Goal: Navigation & Orientation: Find specific page/section

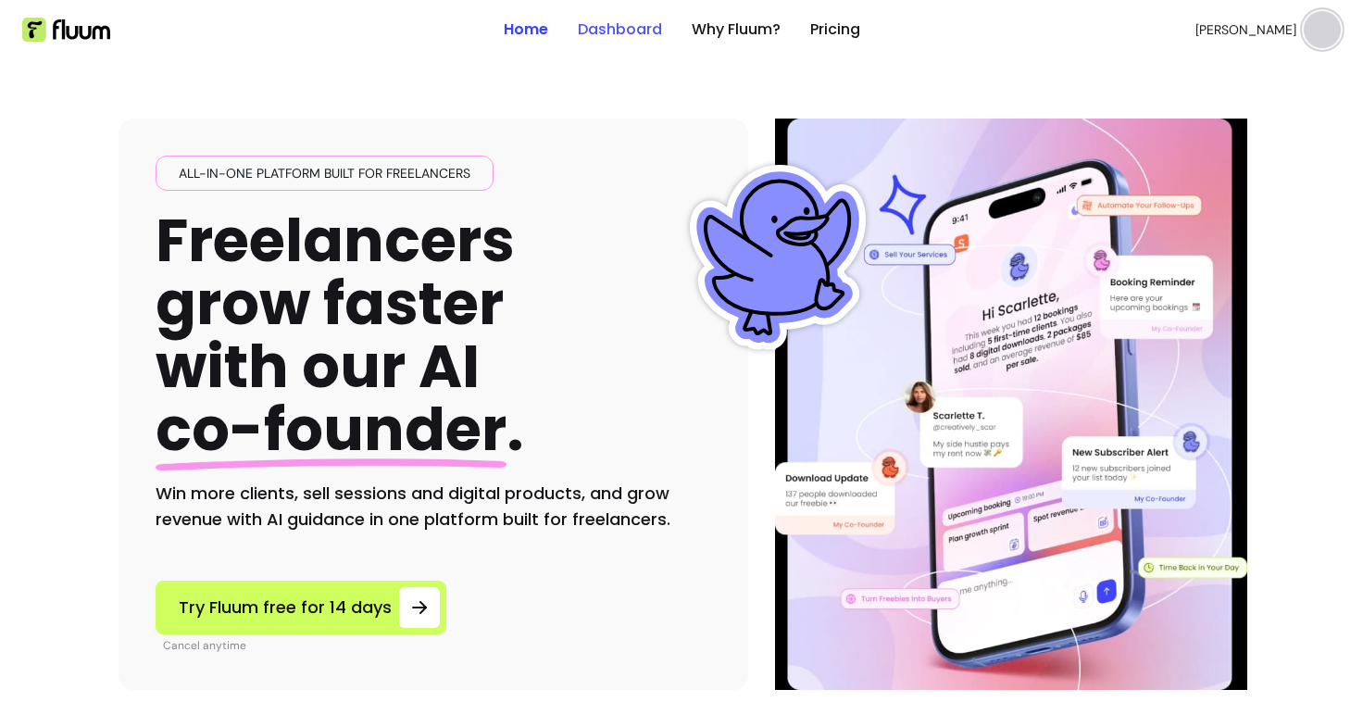
click at [614, 31] on link "Dashboard" at bounding box center [620, 30] width 84 height 22
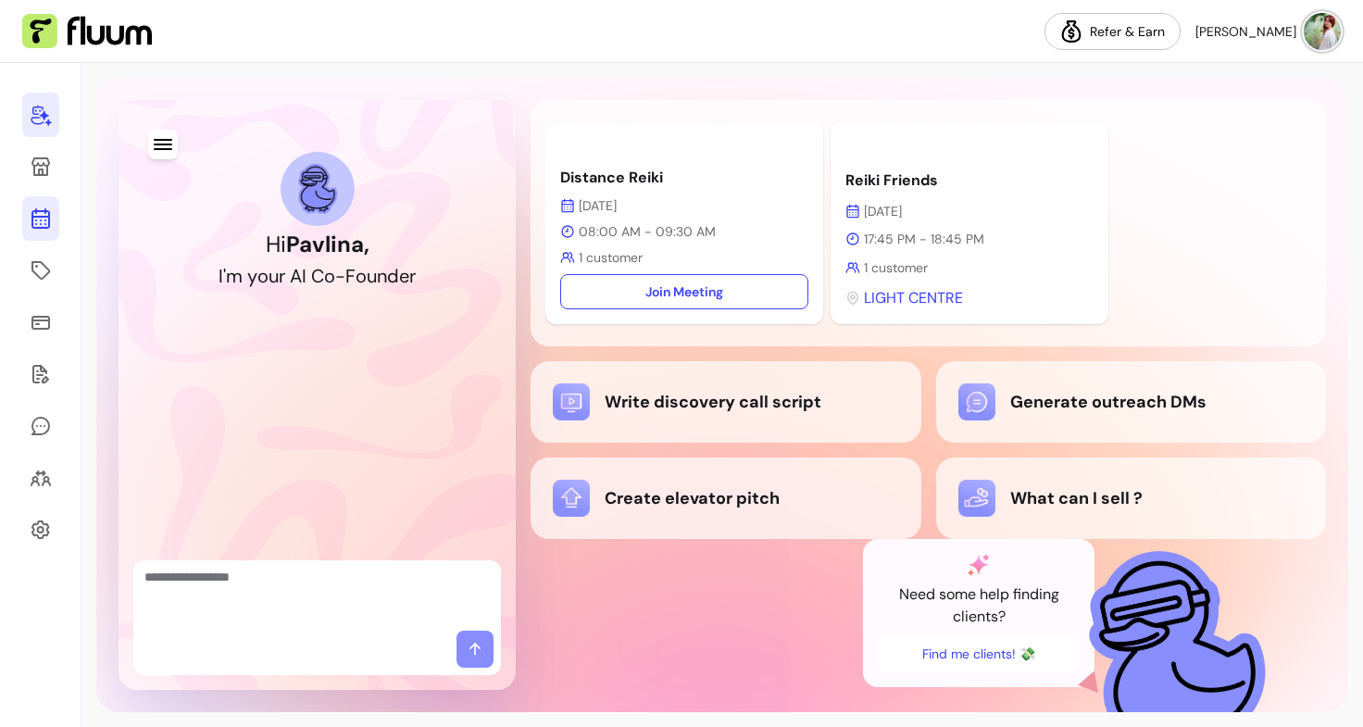
click at [44, 216] on icon at bounding box center [41, 145] width 314 height 264
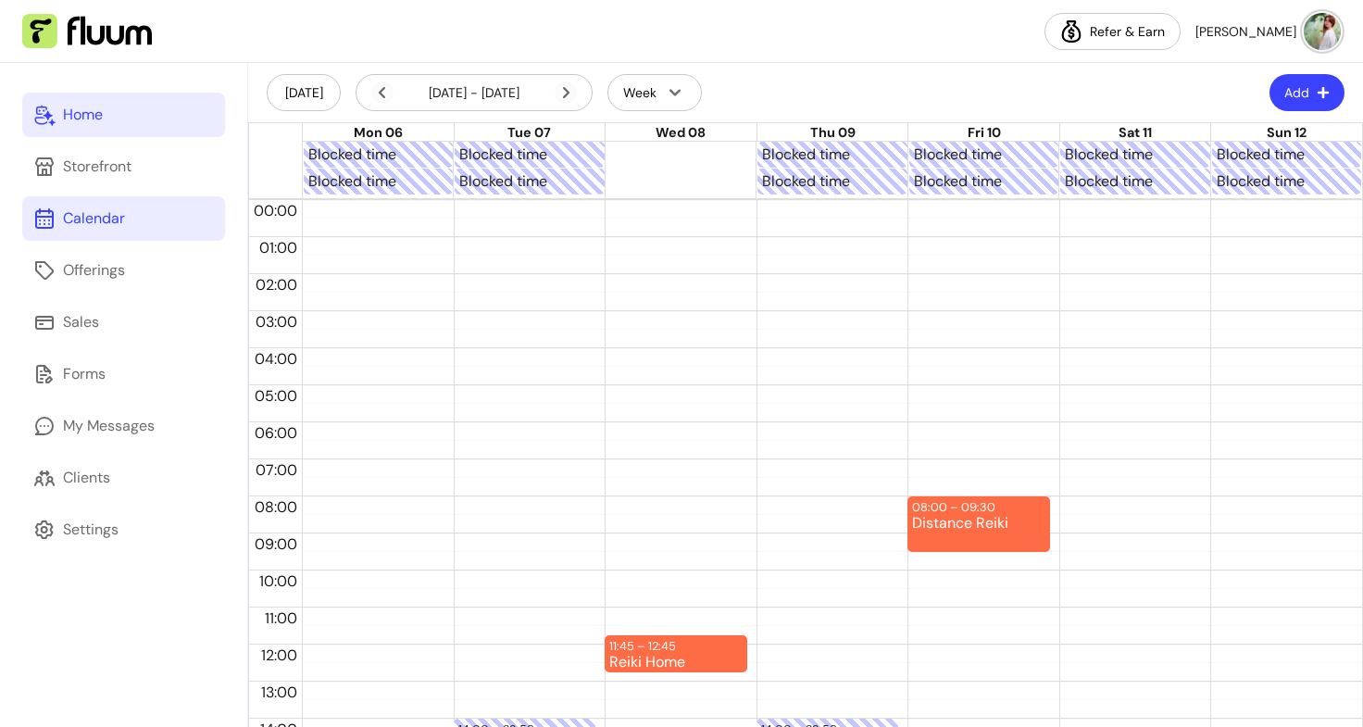
click at [106, 125] on link "Home" at bounding box center [123, 115] width 203 height 44
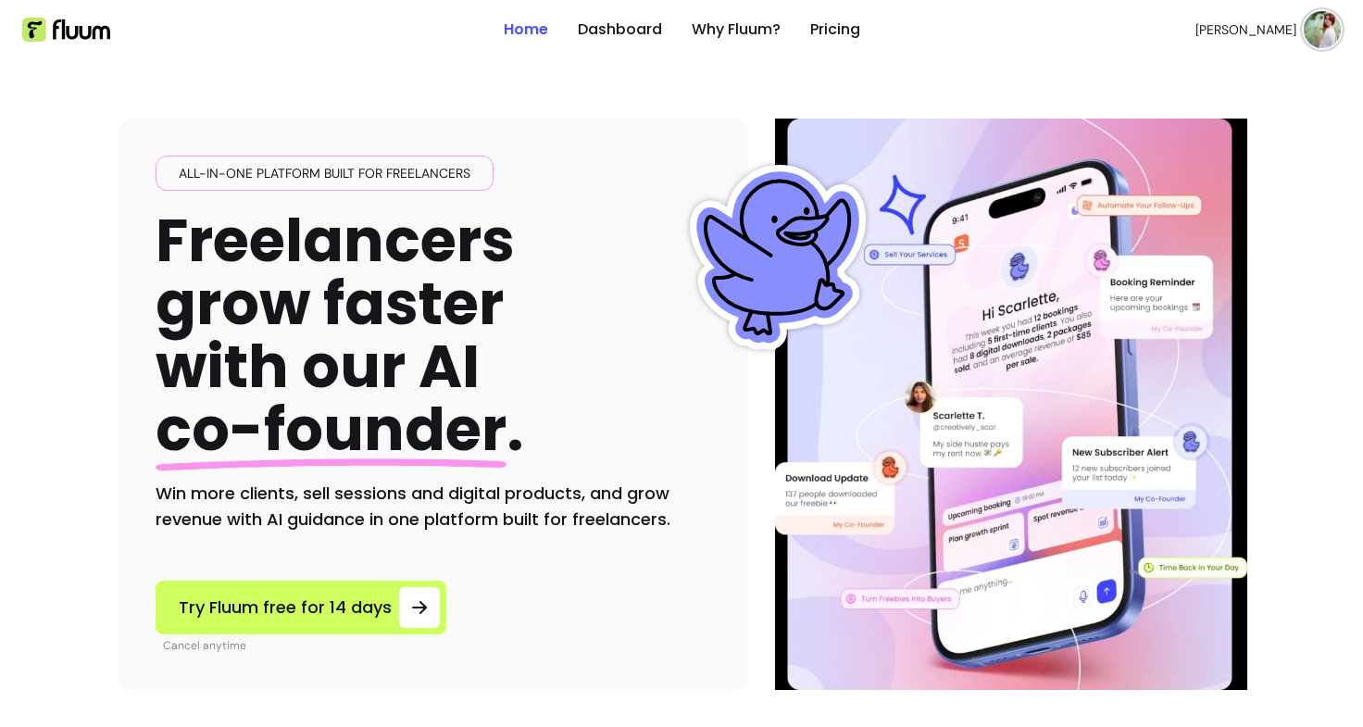
click at [533, 35] on link "Home" at bounding box center [526, 30] width 44 height 22
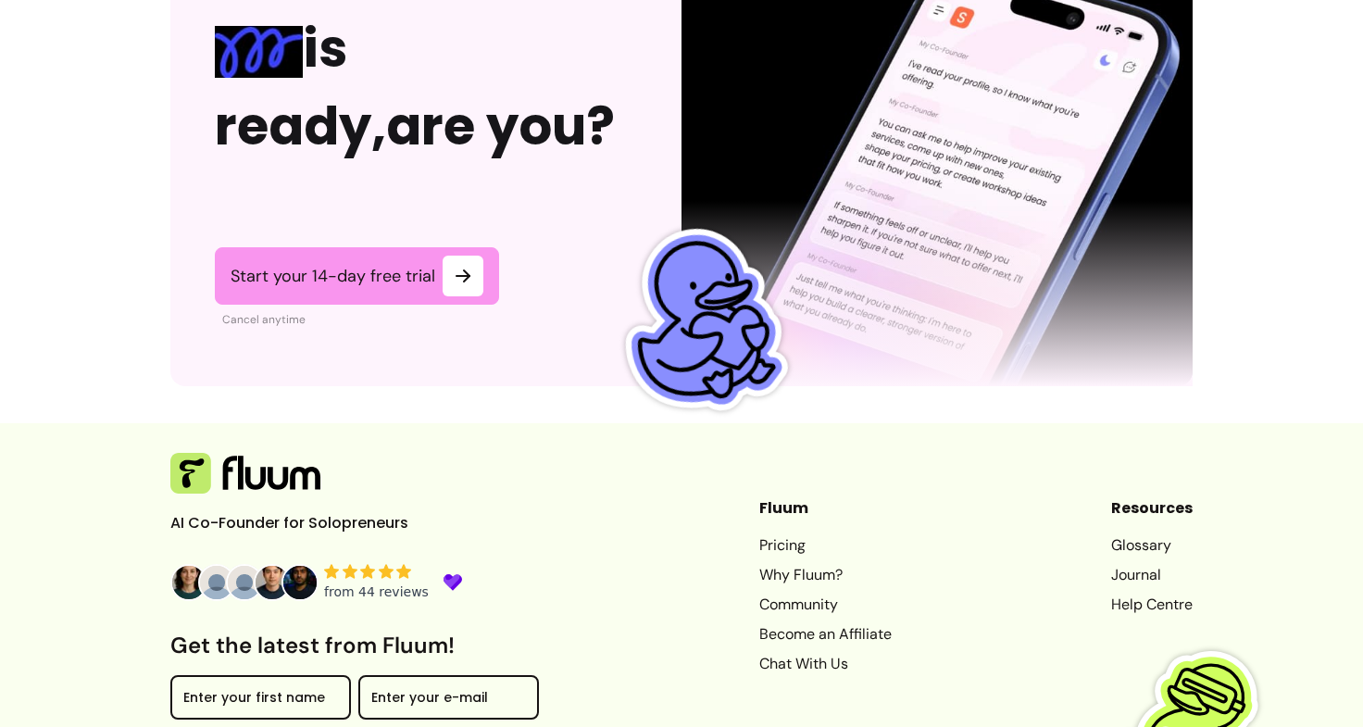
scroll to position [4726, 0]
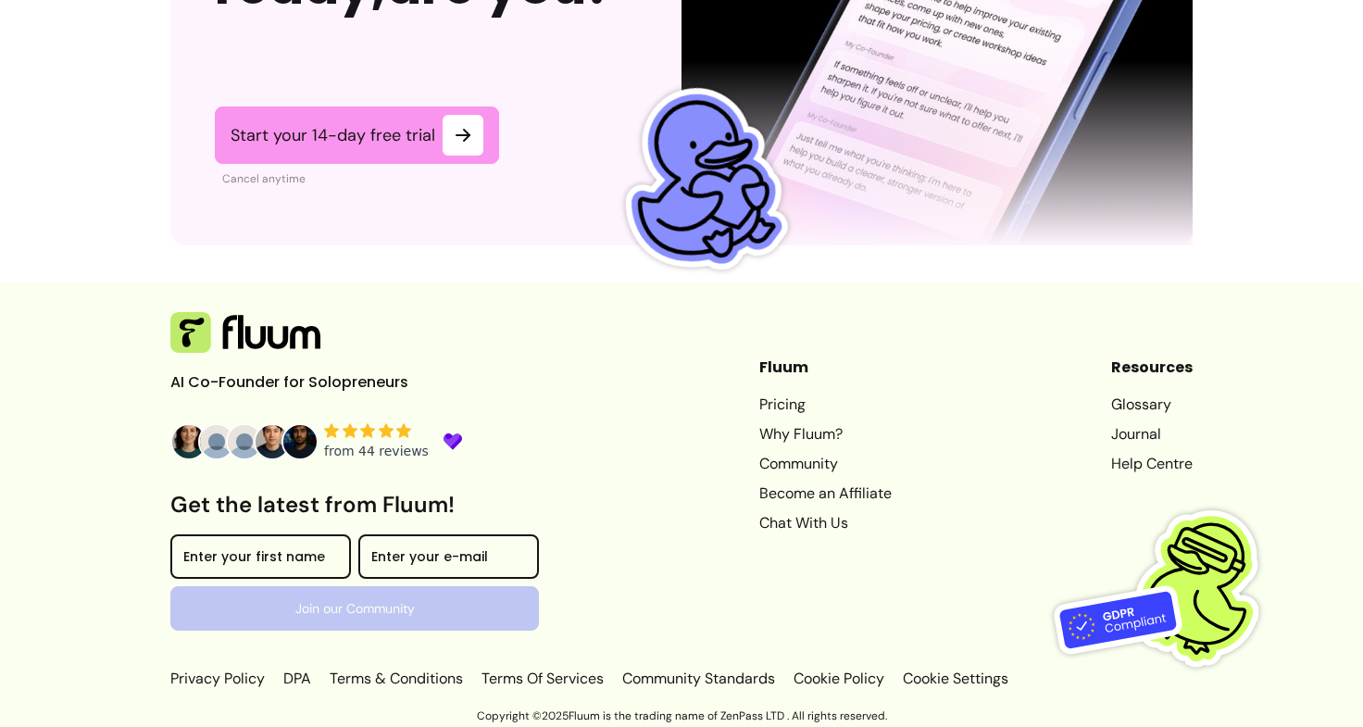
click at [857, 367] on header "Fluum" at bounding box center [825, 367] width 132 height 22
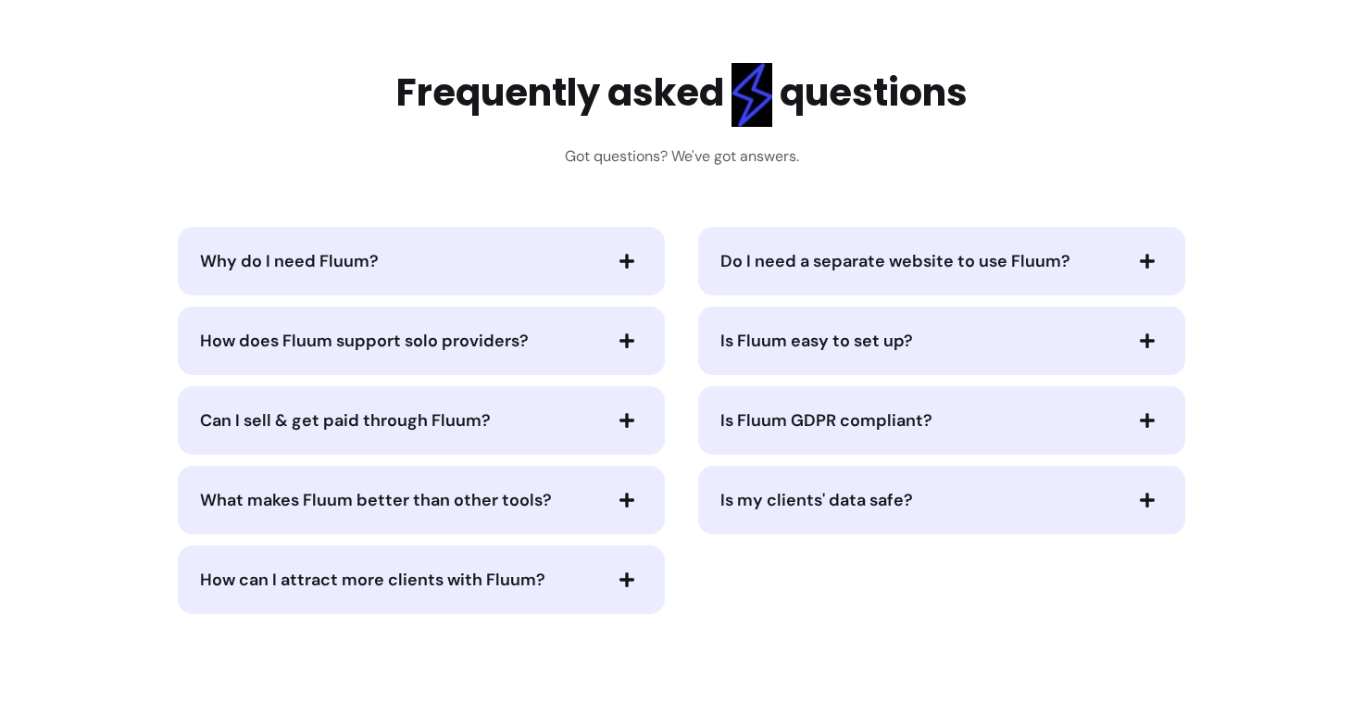
scroll to position [3635, 0]
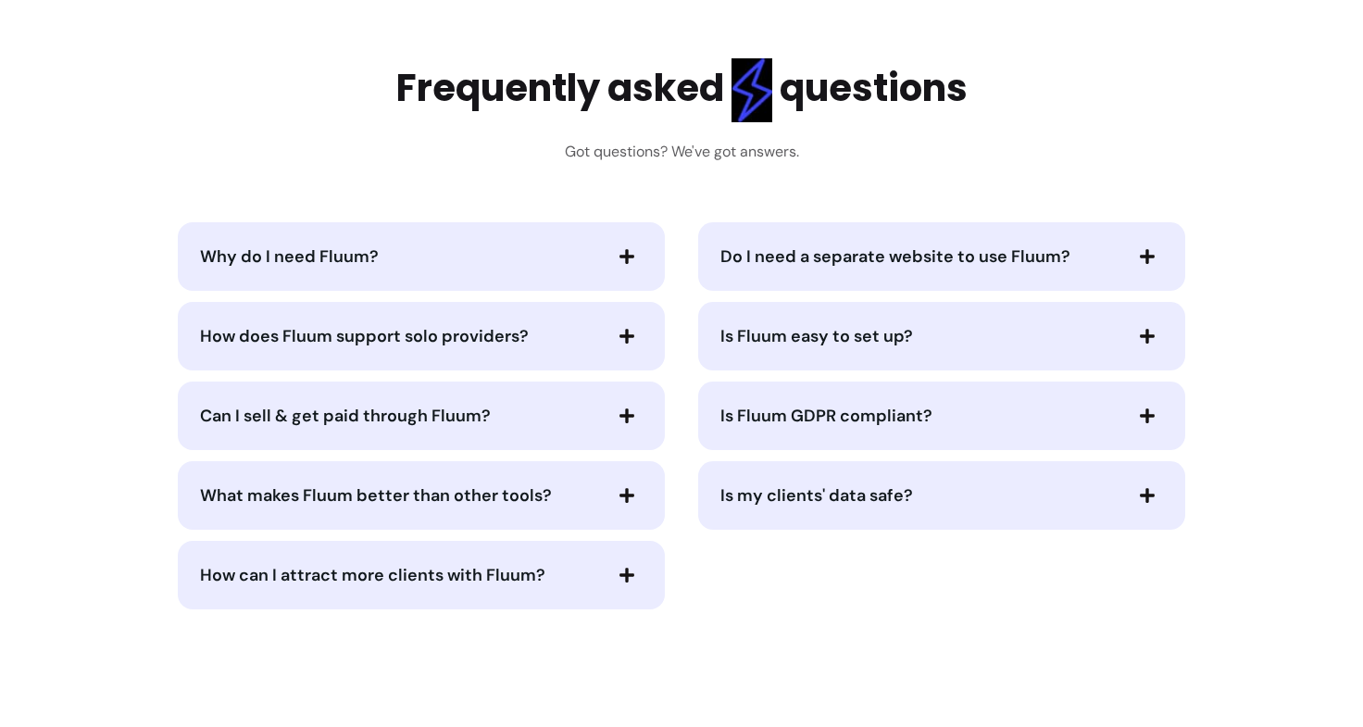
click at [956, 120] on h2 "Frequently asked questions" at bounding box center [681, 90] width 571 height 64
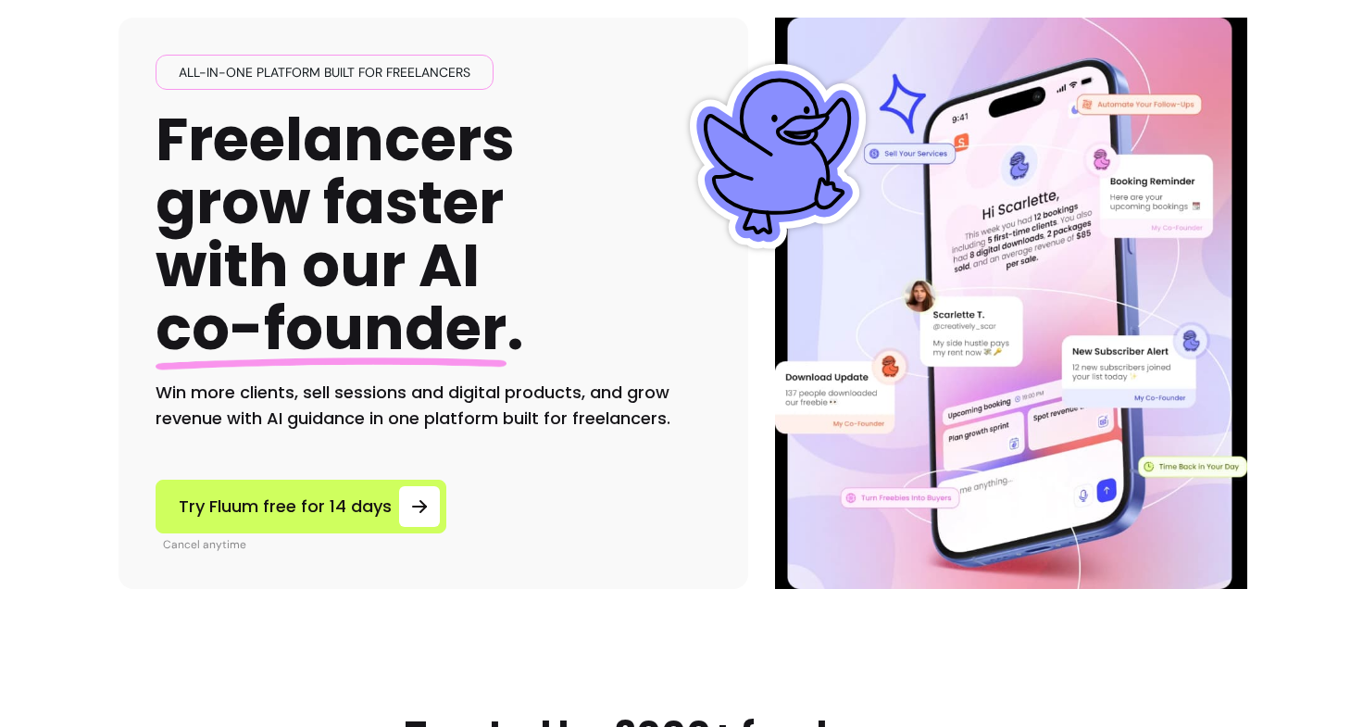
scroll to position [0, 0]
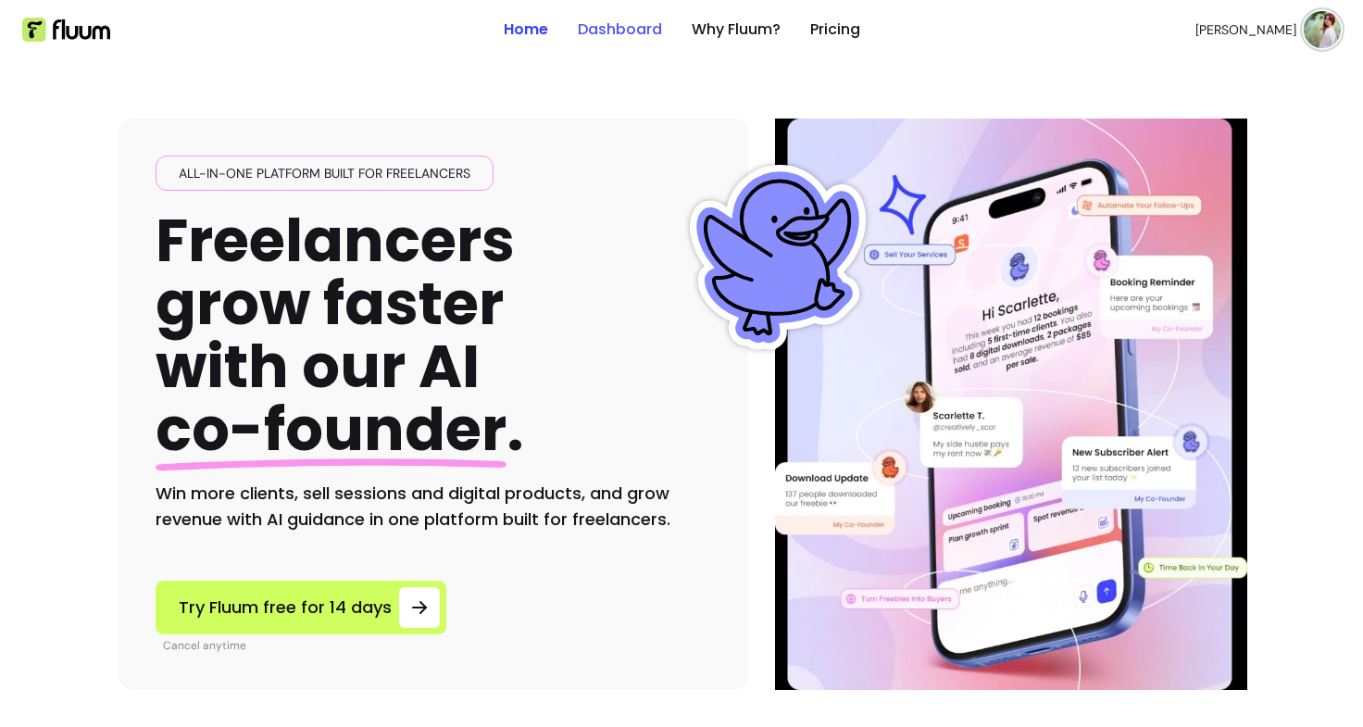
click at [634, 35] on link "Dashboard" at bounding box center [620, 30] width 84 height 22
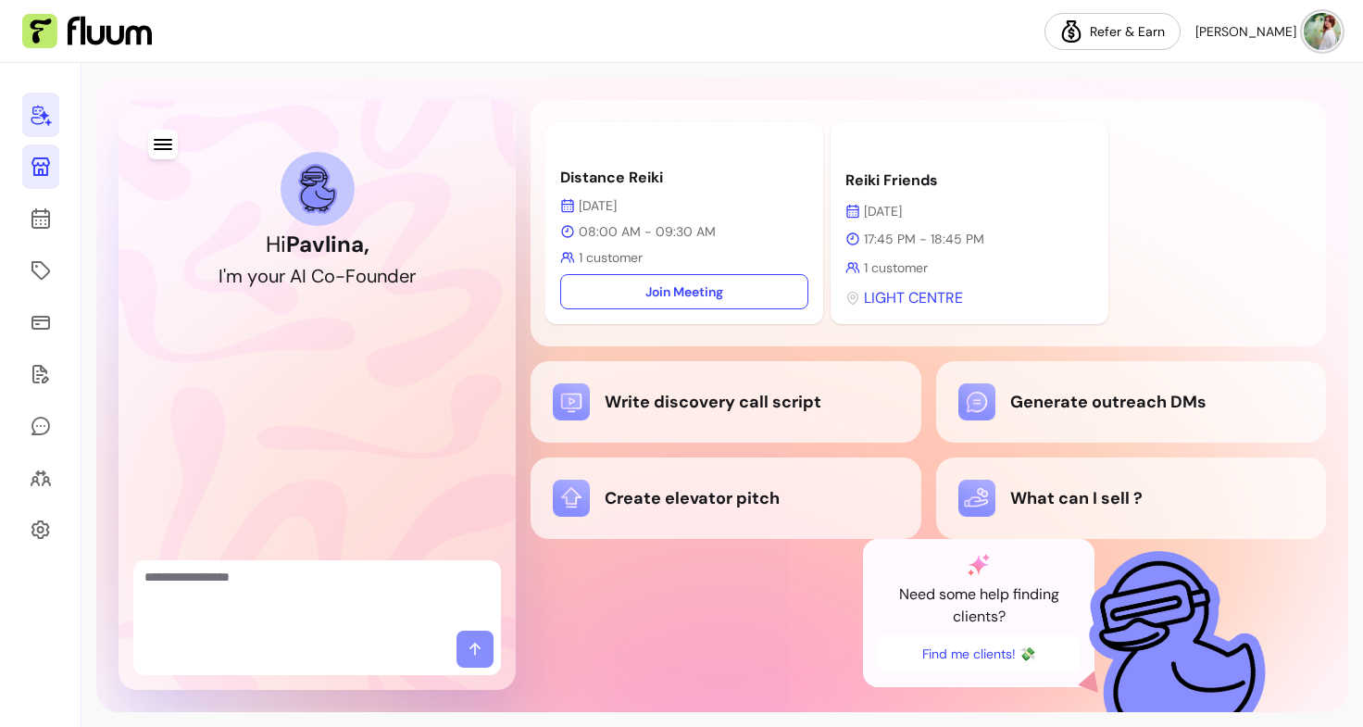
click at [44, 160] on icon at bounding box center [41, 167] width 22 height 22
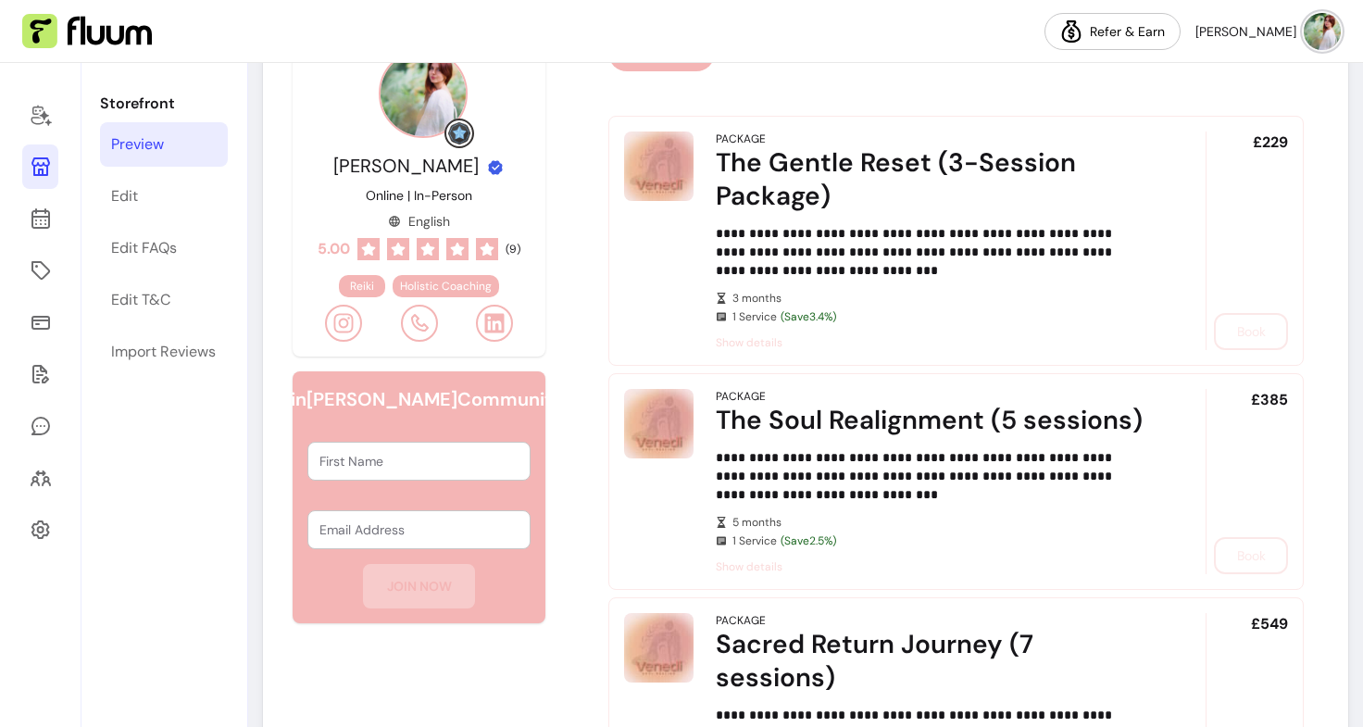
scroll to position [9, 0]
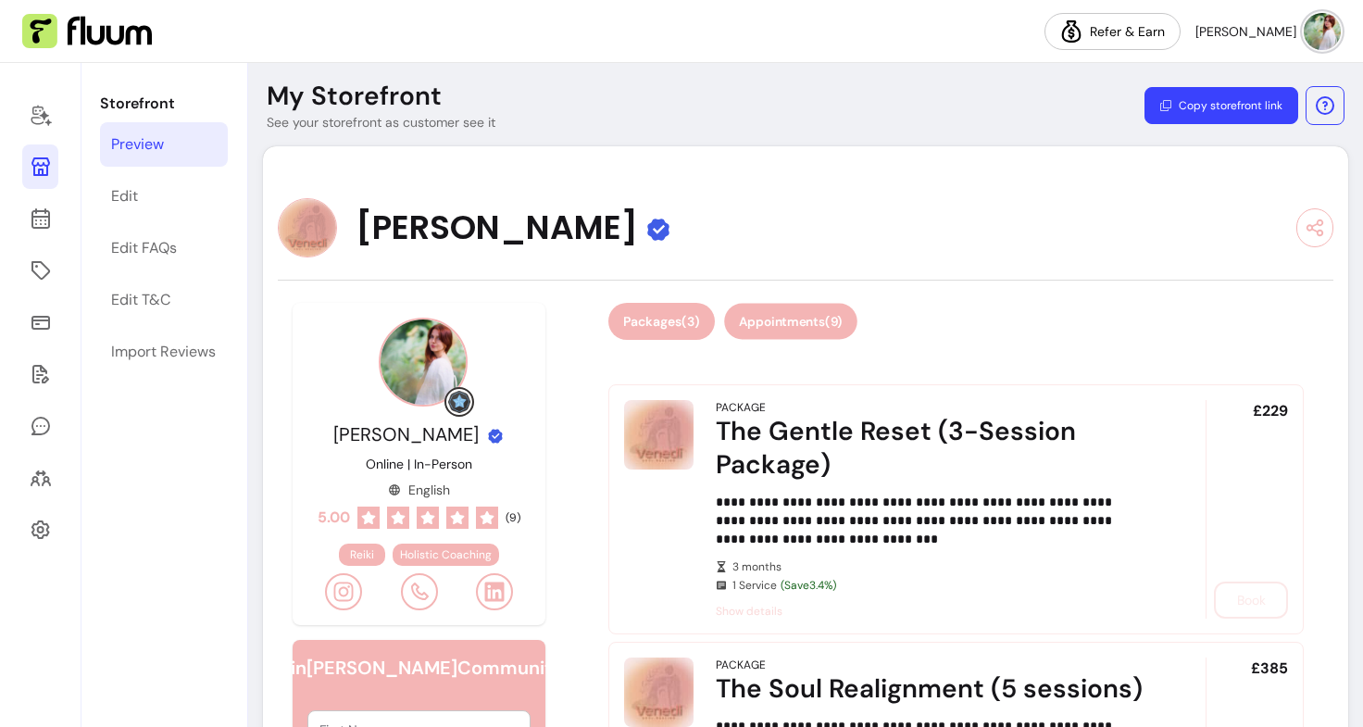
click at [776, 326] on button "Appointments ( 9 )" at bounding box center [790, 322] width 133 height 36
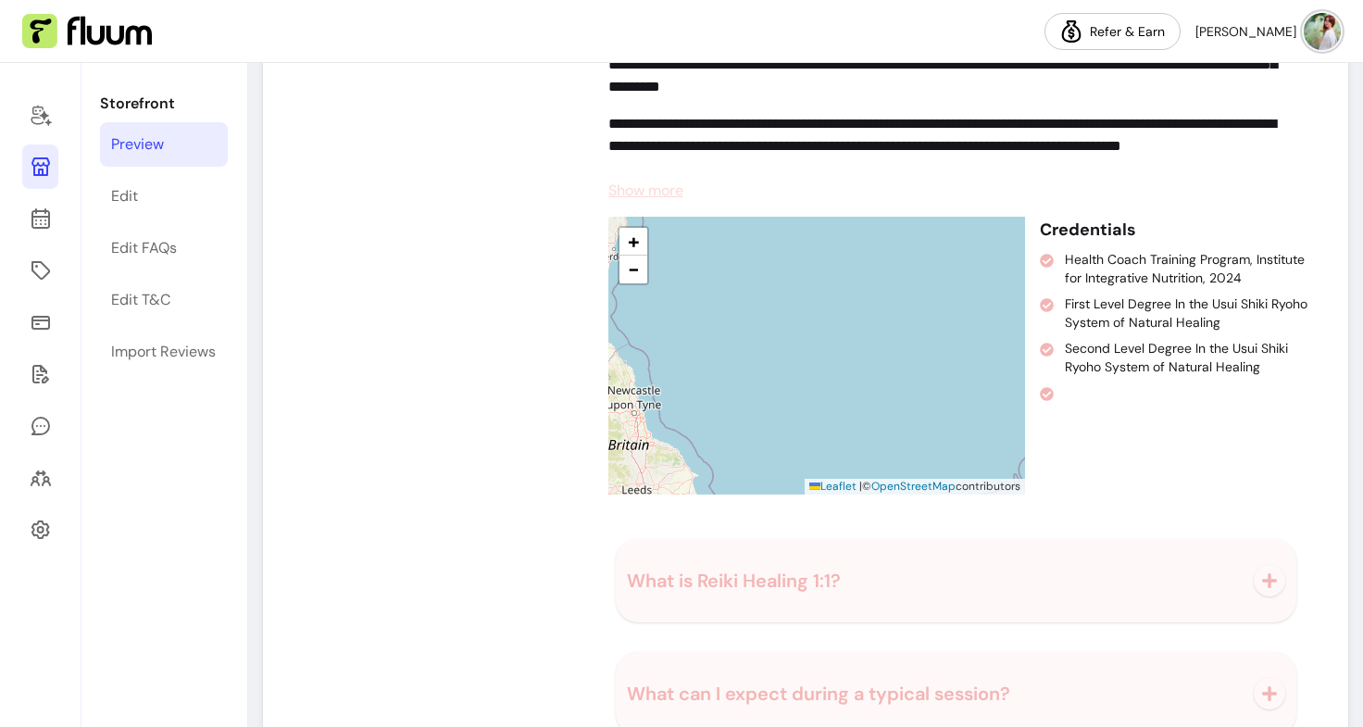
scroll to position [3168, 0]
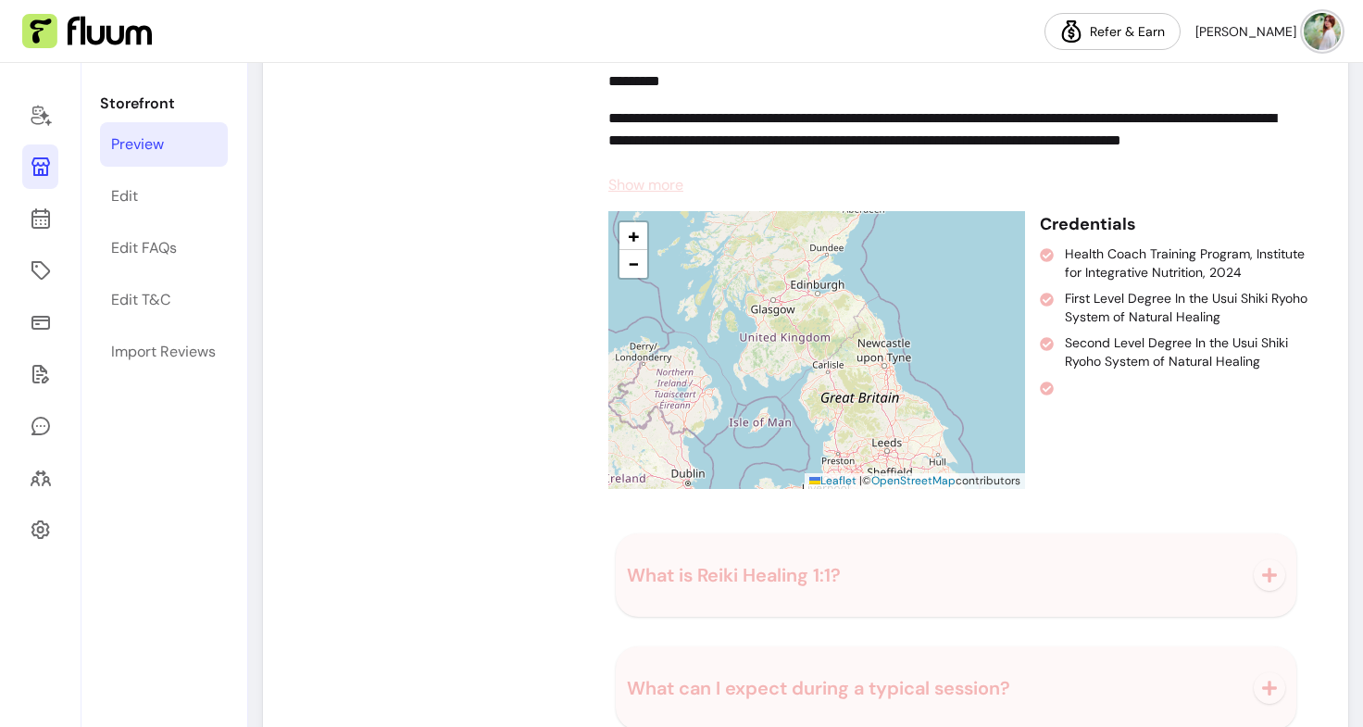
drag, startPoint x: 742, startPoint y: 378, endPoint x: 975, endPoint y: 321, distance: 240.0
click at [975, 321] on div "+ − Leaflet | © OpenStreetMap contributors" at bounding box center [816, 350] width 417 height 278
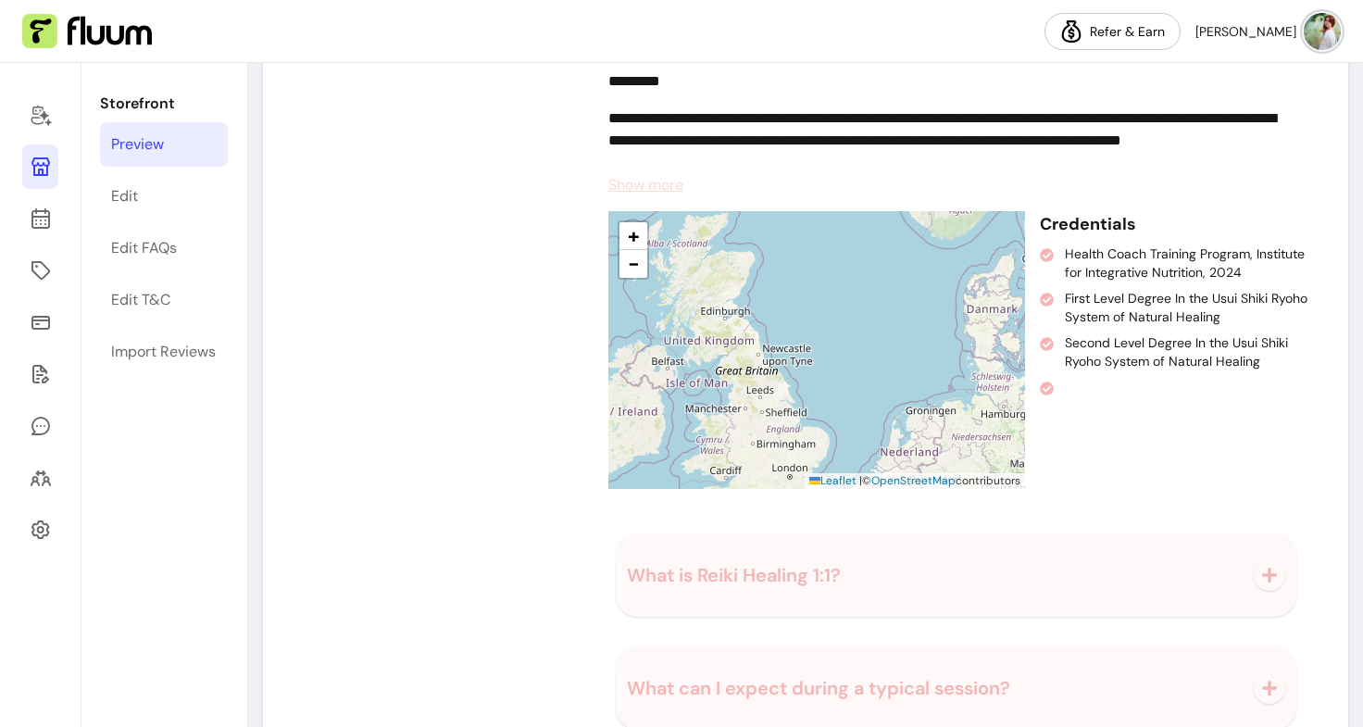
drag, startPoint x: 914, startPoint y: 350, endPoint x: 732, endPoint y: 368, distance: 182.3
click at [732, 368] on div "+ − Leaflet | © OpenStreetMap contributors" at bounding box center [816, 350] width 417 height 278
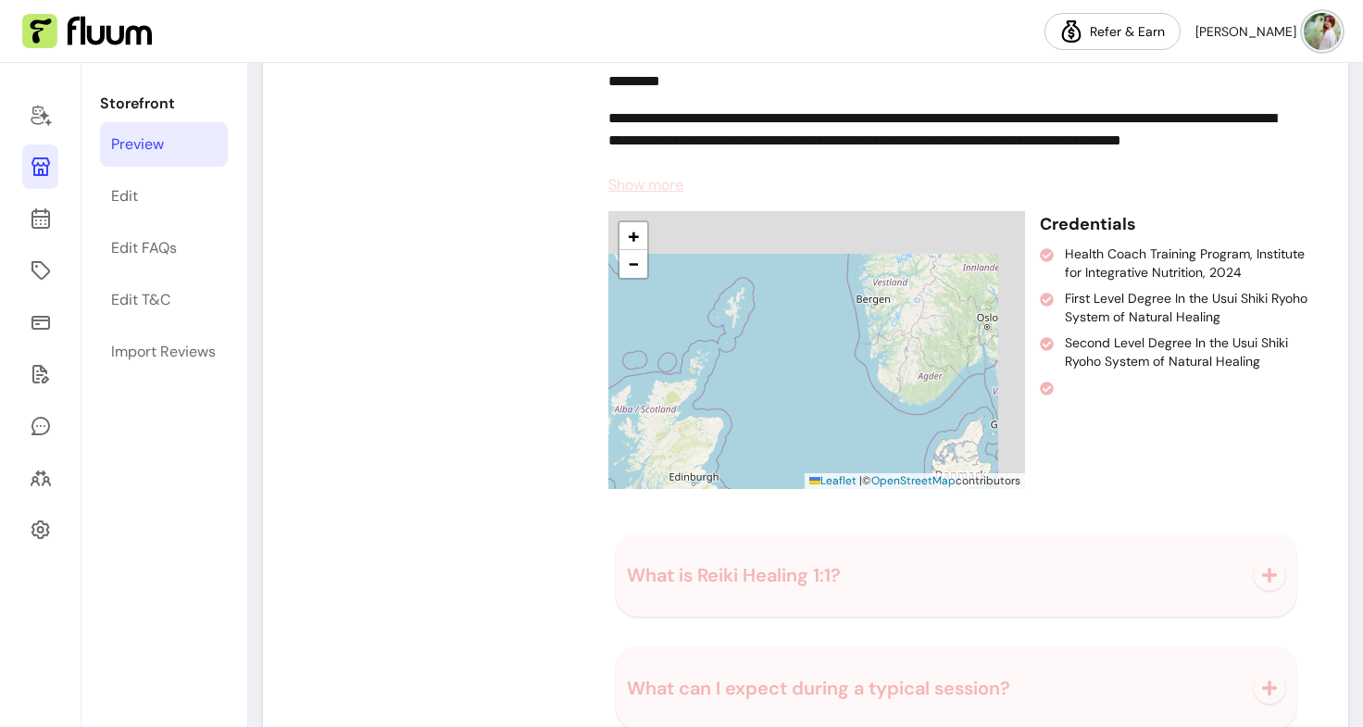
drag, startPoint x: 732, startPoint y: 368, endPoint x: 699, endPoint y: 541, distance: 176.3
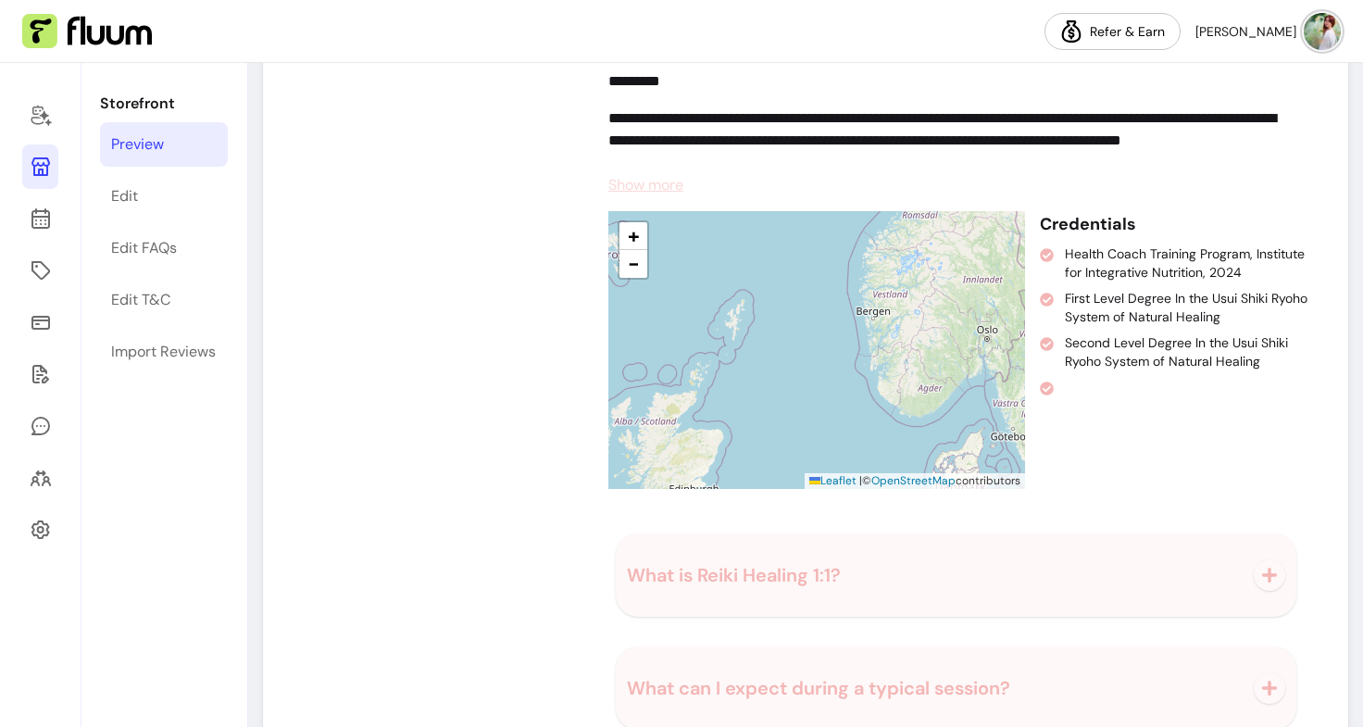
drag, startPoint x: 783, startPoint y: 467, endPoint x: 694, endPoint y: 438, distance: 93.4
click at [694, 438] on div "+ − Leaflet | © OpenStreetMap contributors" at bounding box center [816, 350] width 417 height 278
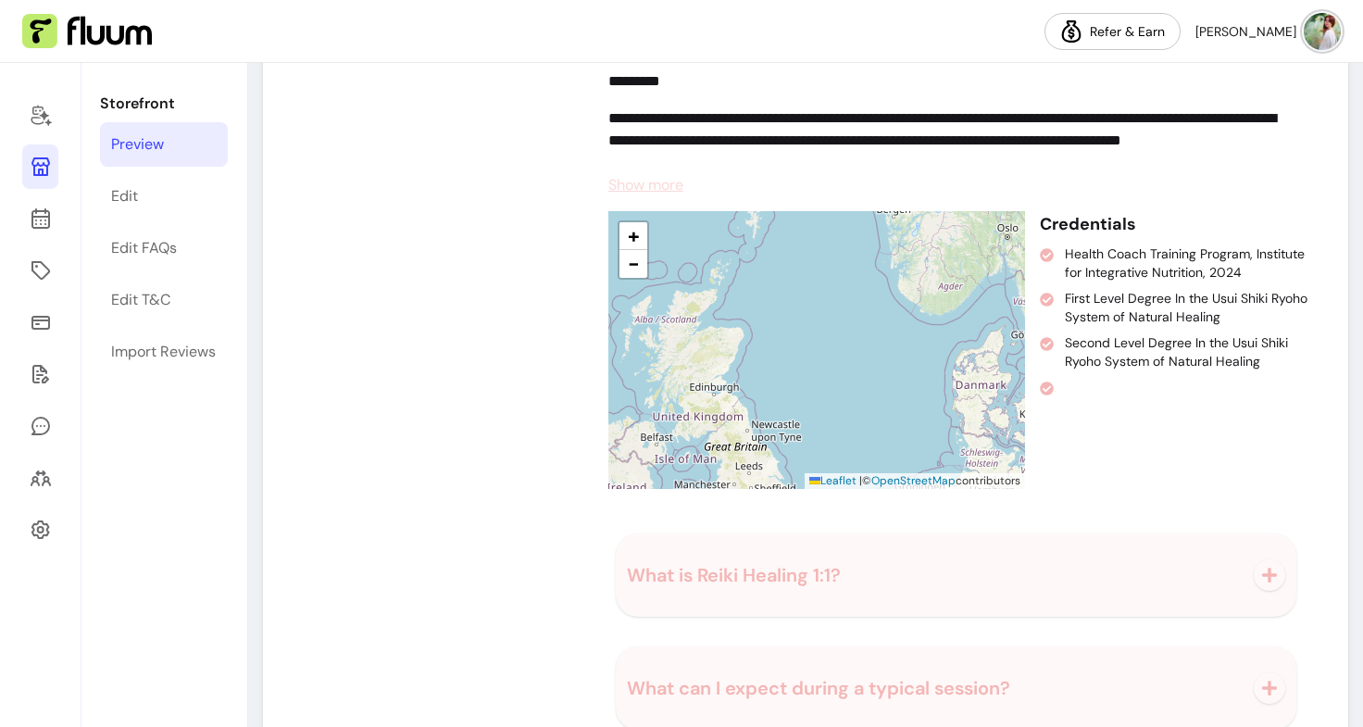
drag, startPoint x: 735, startPoint y: 370, endPoint x: 885, endPoint y: 283, distance: 173.4
click at [885, 283] on div "+ − Leaflet | © OpenStreetMap contributors" at bounding box center [816, 350] width 417 height 278
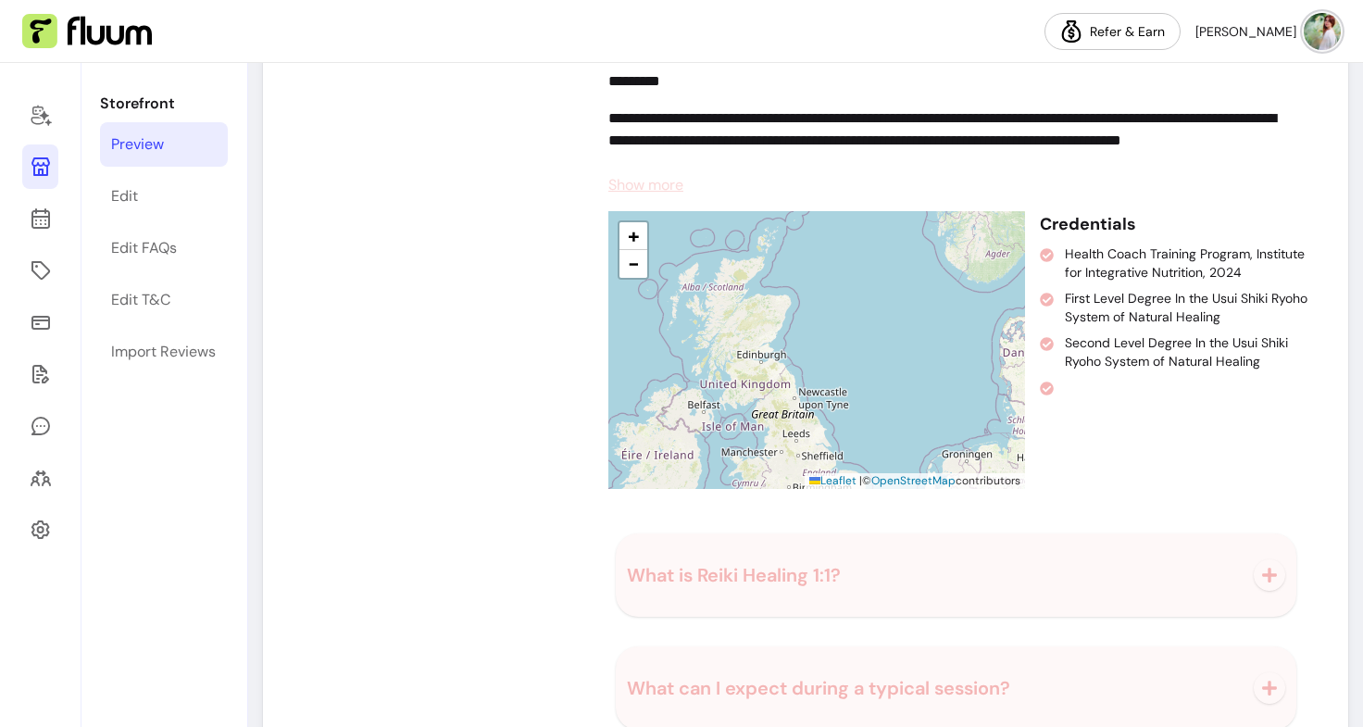
drag, startPoint x: 885, startPoint y: 283, endPoint x: 921, endPoint y: 163, distance: 125.7
click at [921, 163] on div "**********" at bounding box center [955, 239] width 695 height 500
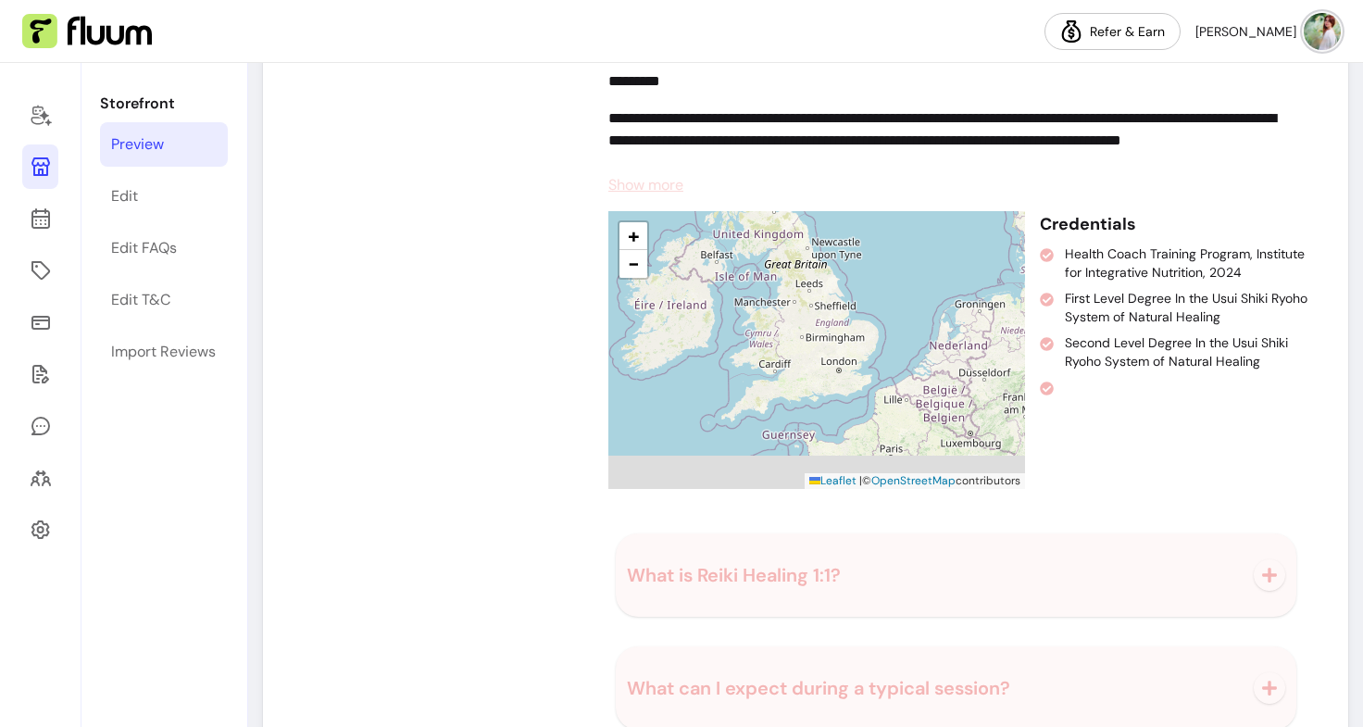
drag, startPoint x: 918, startPoint y: 302, endPoint x: 888, endPoint y: 224, distance: 83.6
click at [888, 224] on div "+ − Leaflet | © OpenStreetMap contributors" at bounding box center [816, 350] width 417 height 278
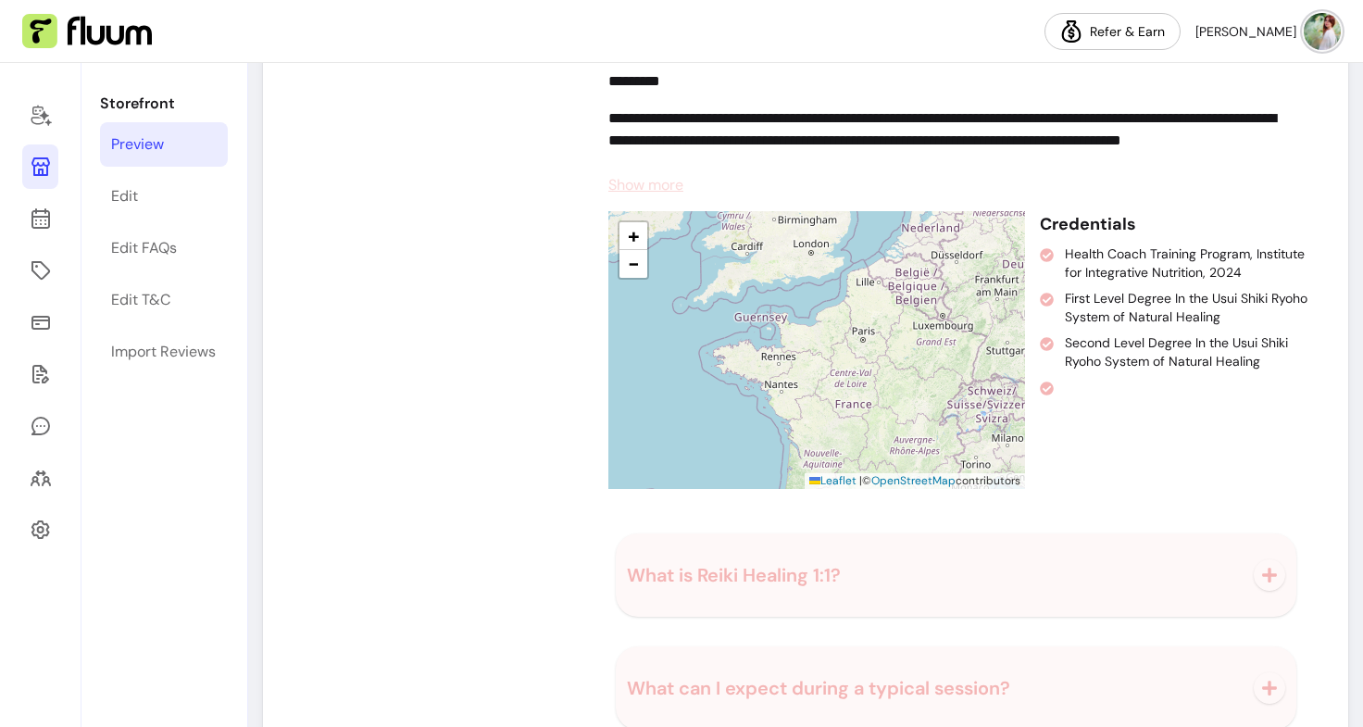
drag, startPoint x: 876, startPoint y: 332, endPoint x: 855, endPoint y: 247, distance: 87.6
click at [855, 247] on div "+ − Leaflet | © OpenStreetMap contributors" at bounding box center [816, 350] width 417 height 278
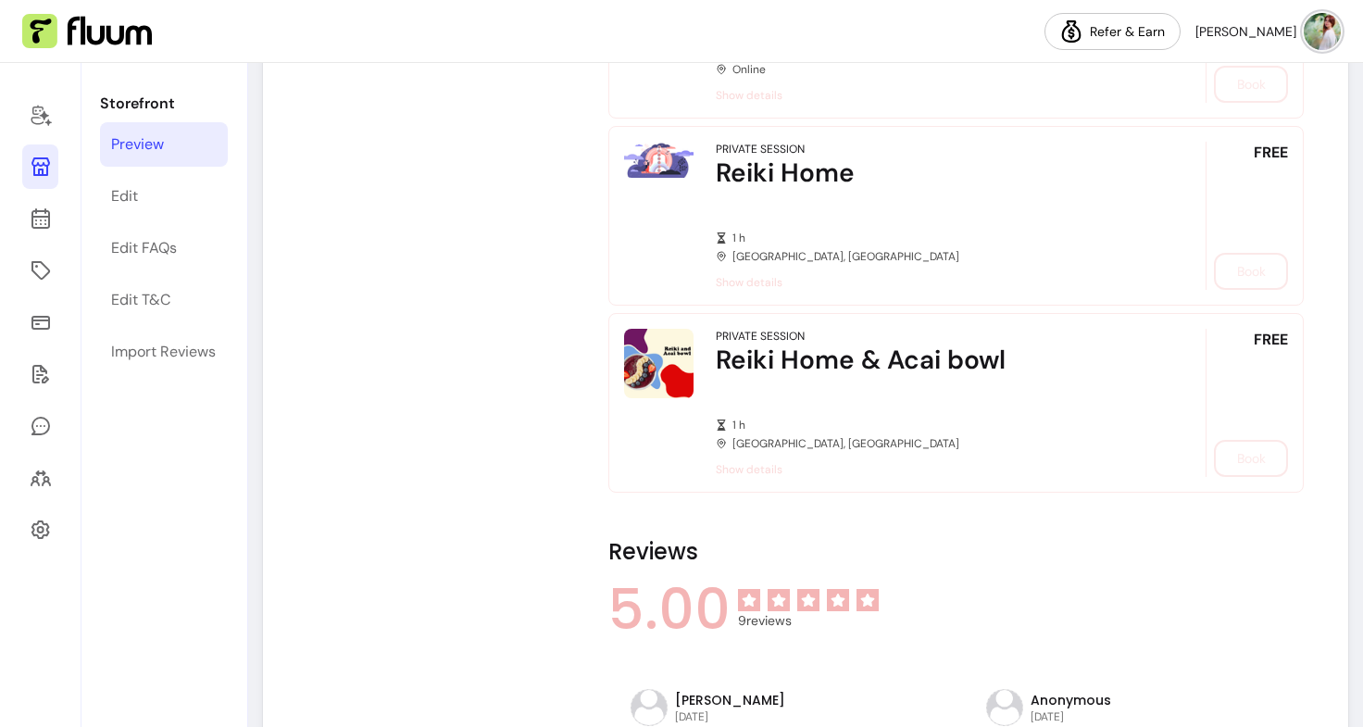
scroll to position [1869, 0]
click at [740, 281] on span "Show details" at bounding box center [935, 281] width 438 height 15
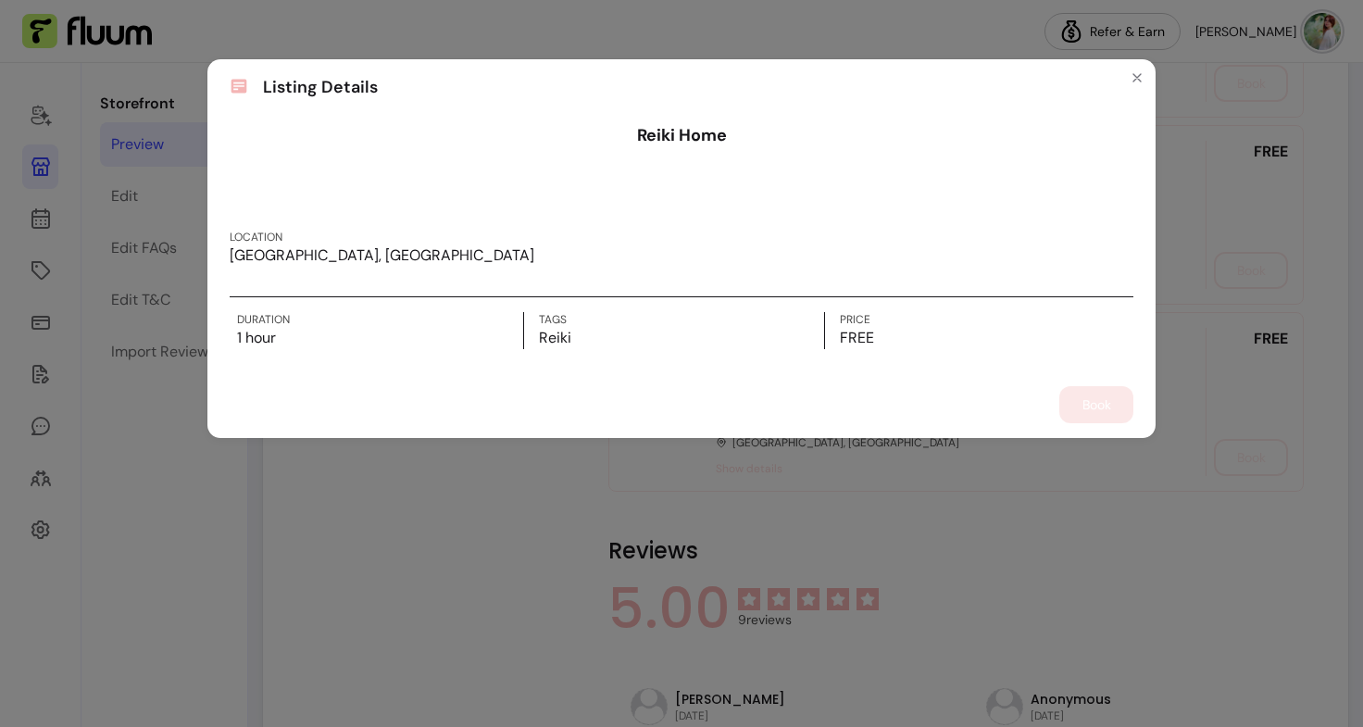
click at [600, 42] on div "Listing Details Reiki Home Location London, UK Duration 1 hour Tags Reiki Price…" at bounding box center [681, 363] width 1363 height 727
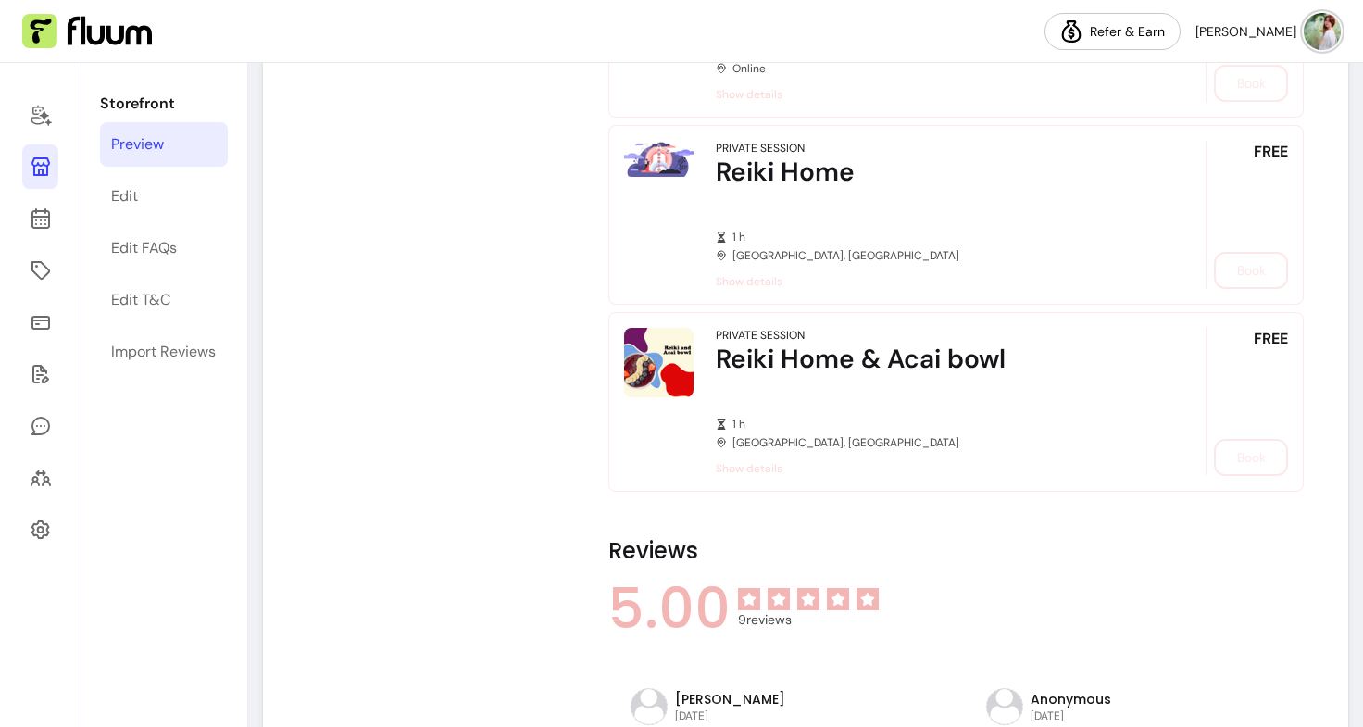
click at [905, 445] on div "1 h London, UK" at bounding box center [935, 433] width 438 height 33
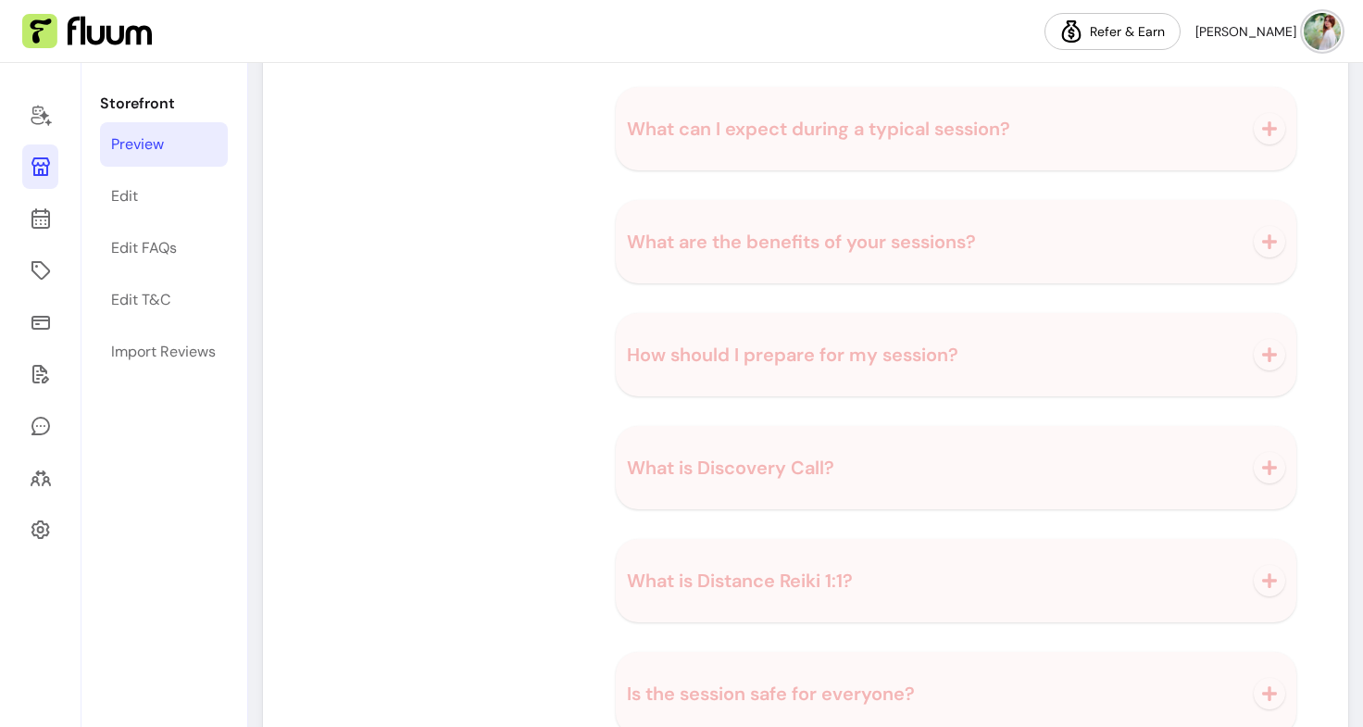
scroll to position [3730, 0]
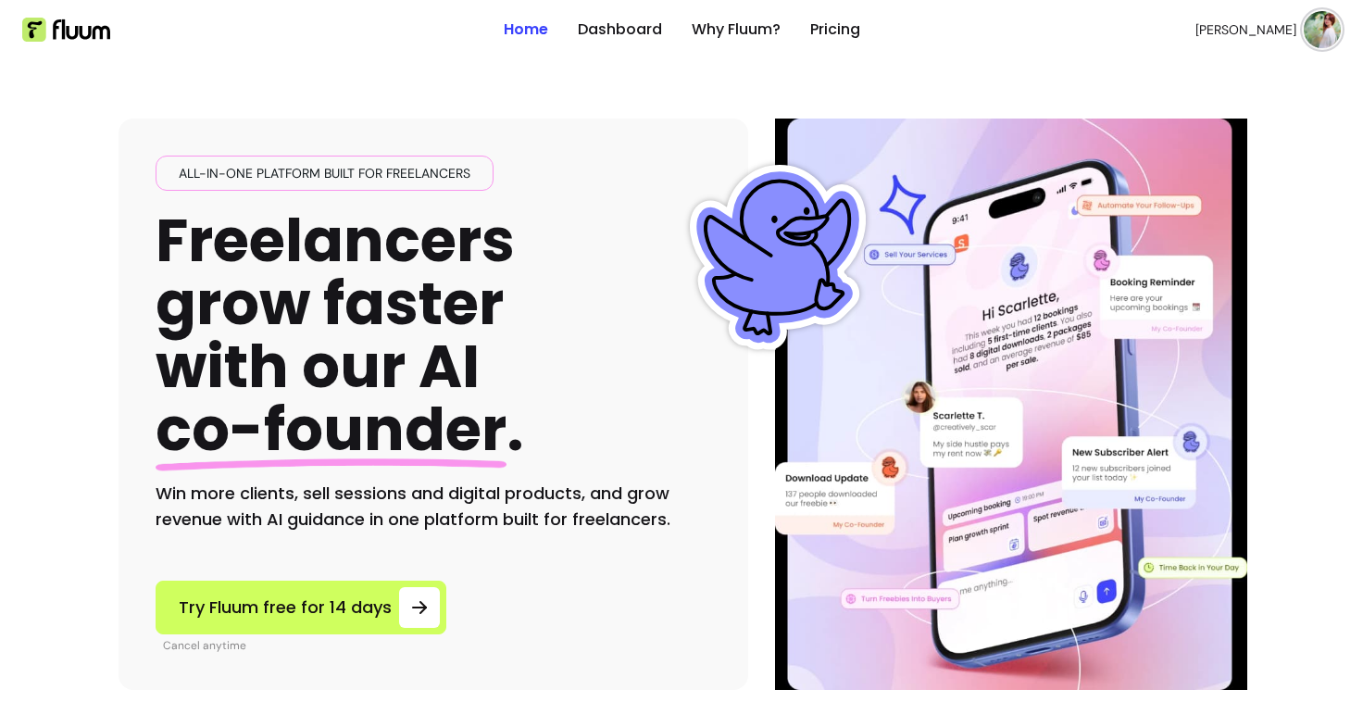
click at [1304, 29] on img at bounding box center [1322, 29] width 37 height 37
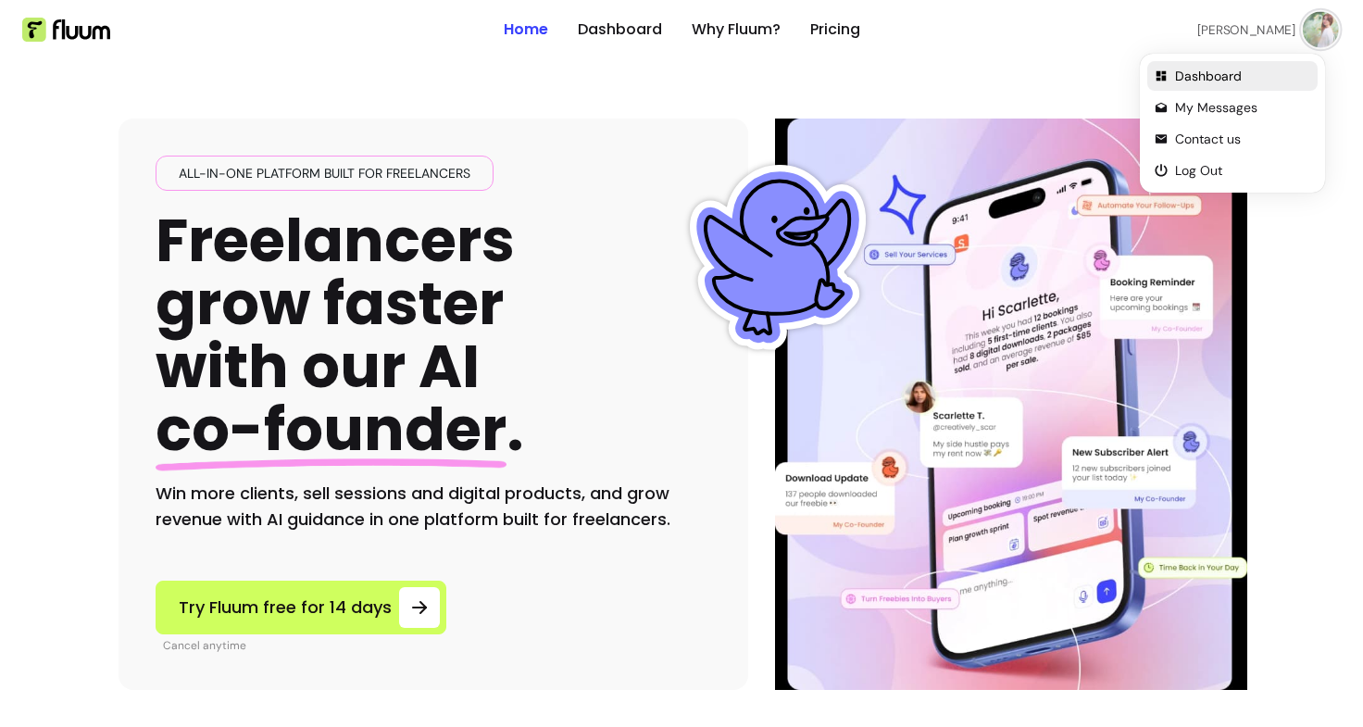
click at [1208, 88] on li "Dashboard" at bounding box center [1232, 76] width 170 height 30
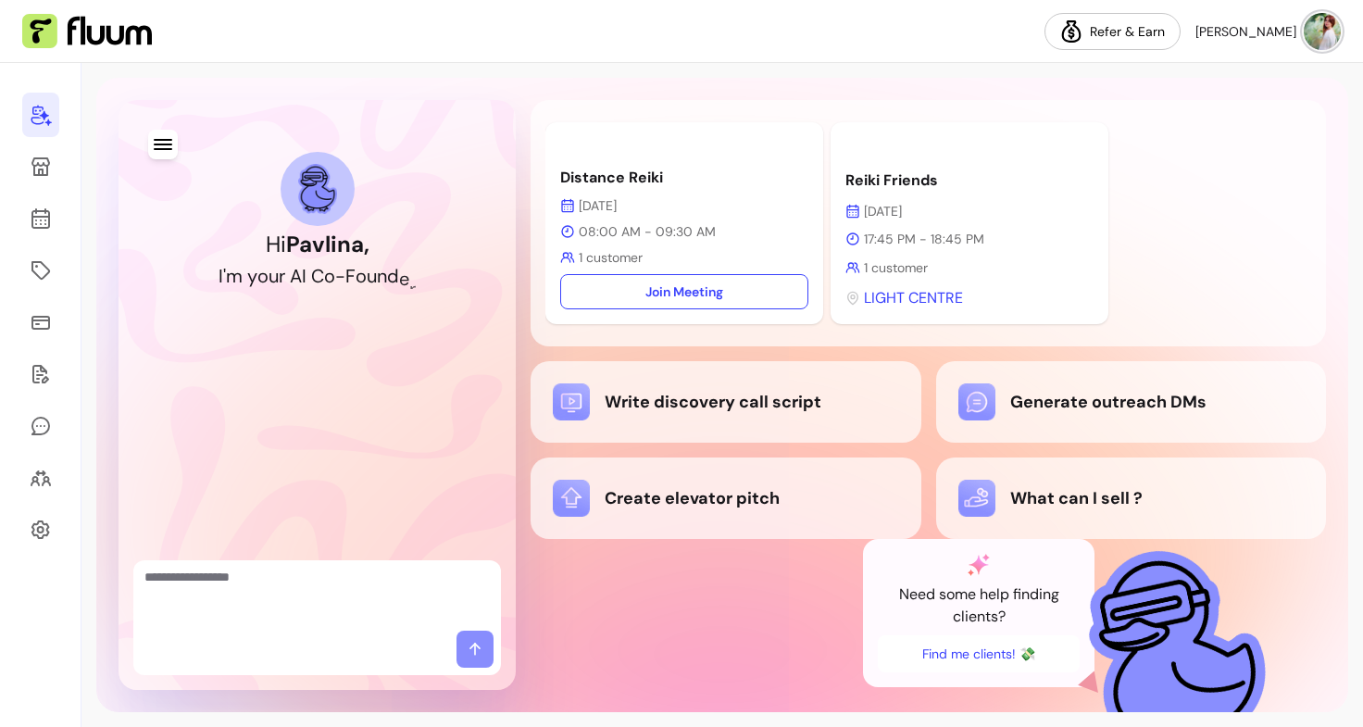
click at [1295, 31] on span "[PERSON_NAME]" at bounding box center [1245, 31] width 101 height 19
click at [963, 52] on nav "Refer & Earn Pavlina P." at bounding box center [681, 31] width 1363 height 63
click at [44, 533] on icon at bounding box center [41, 529] width 22 height 22
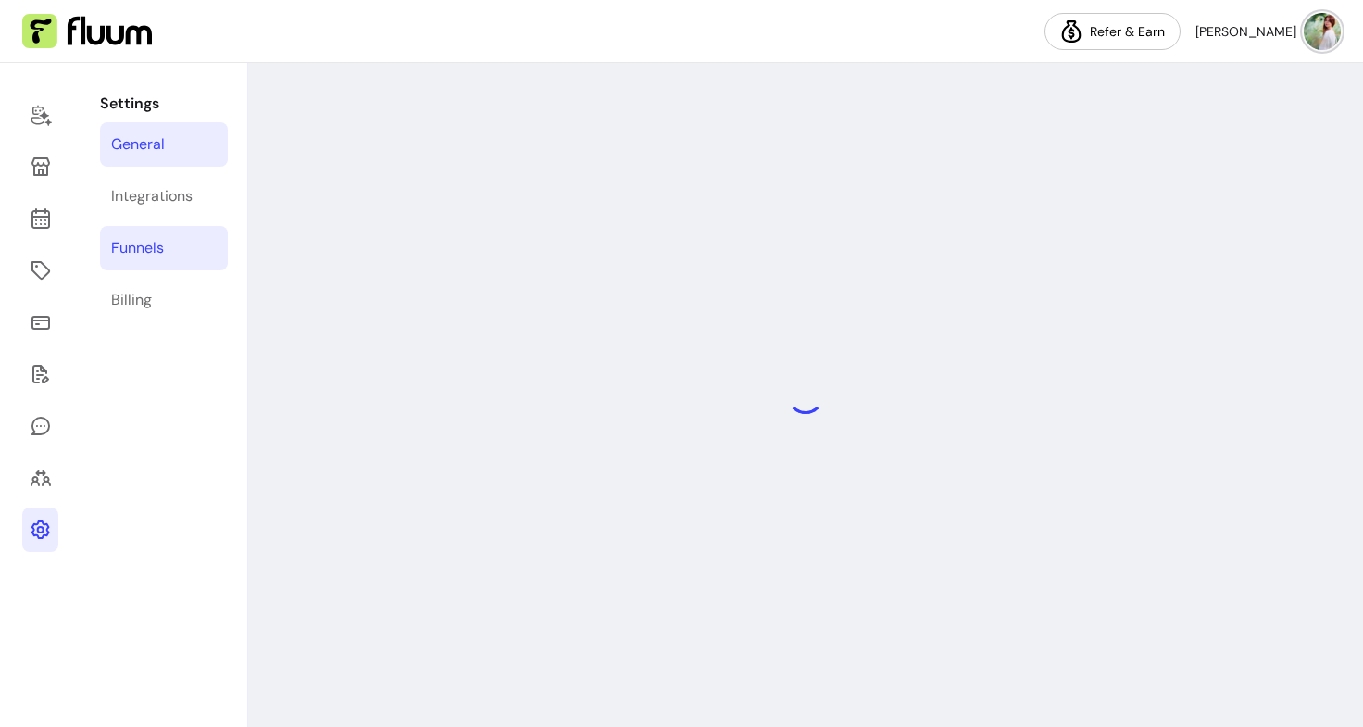
select select "**********"
select select "***"
select select "****"
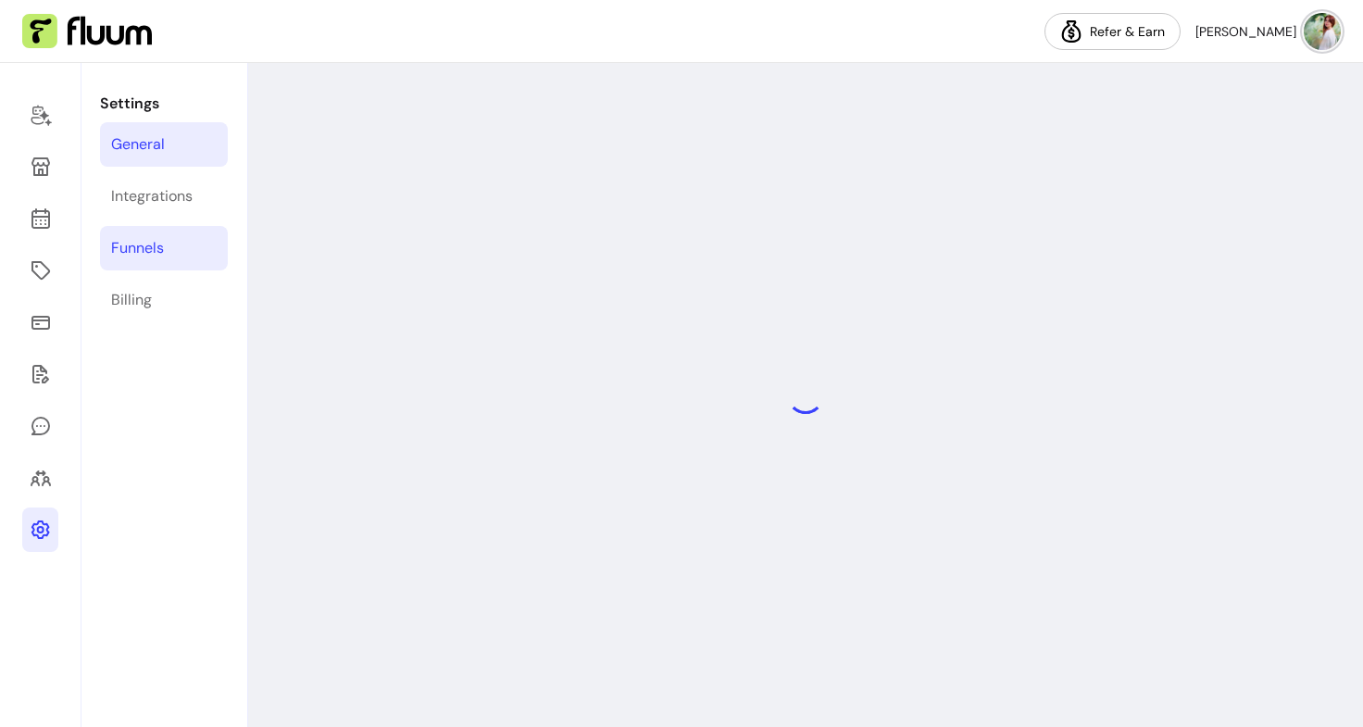
select select "***"
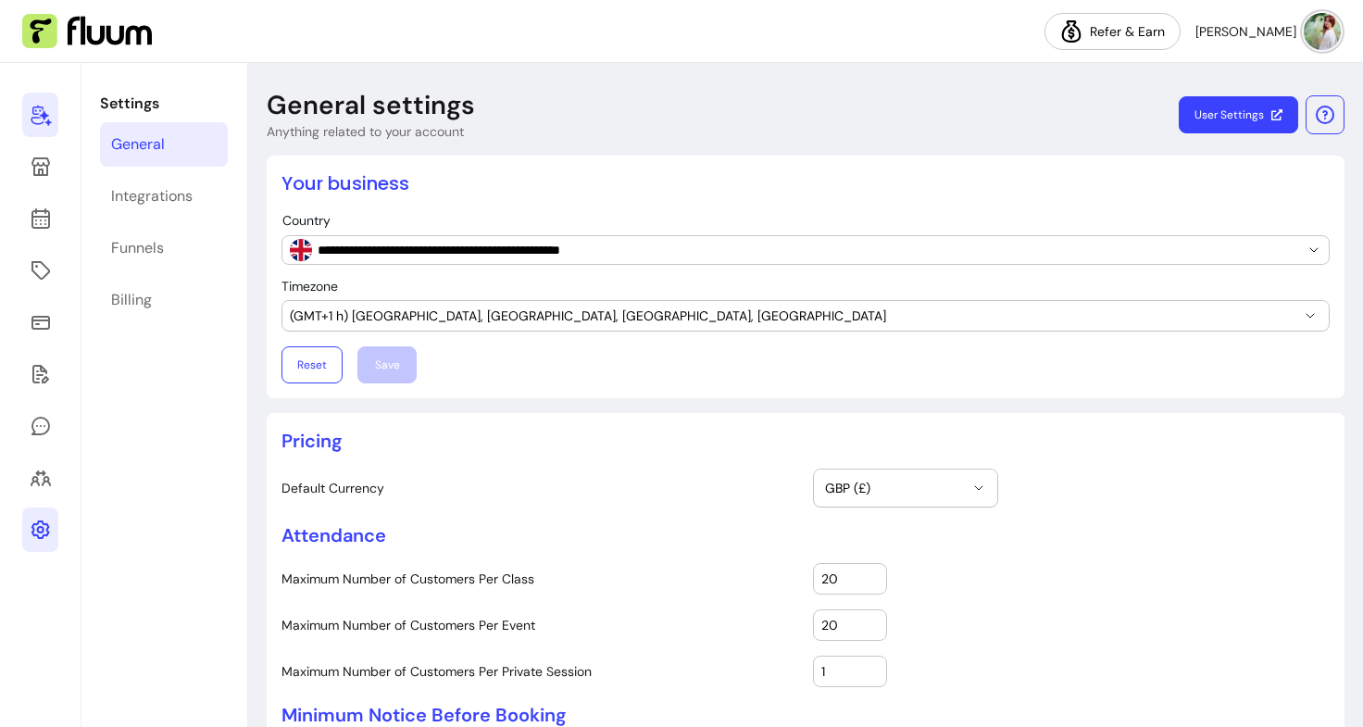
click at [51, 127] on link at bounding box center [40, 115] width 36 height 44
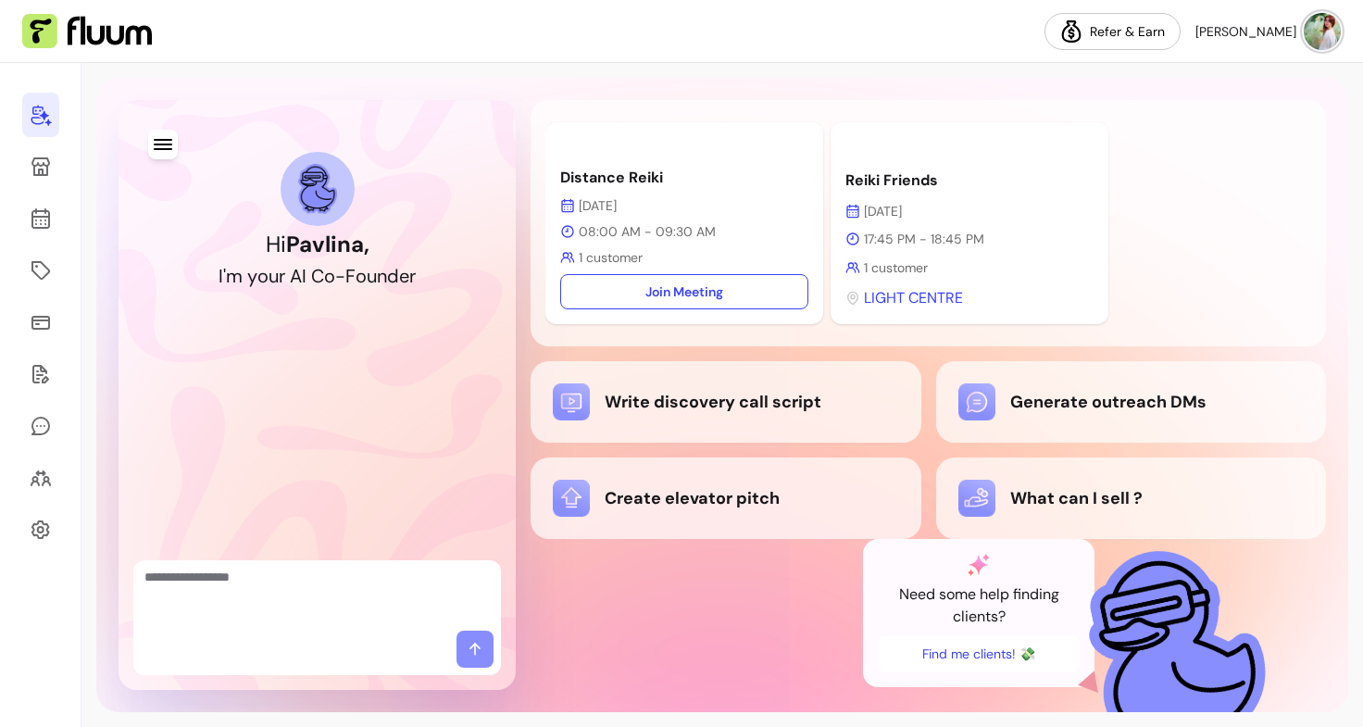
click at [1318, 44] on img at bounding box center [1322, 31] width 37 height 37
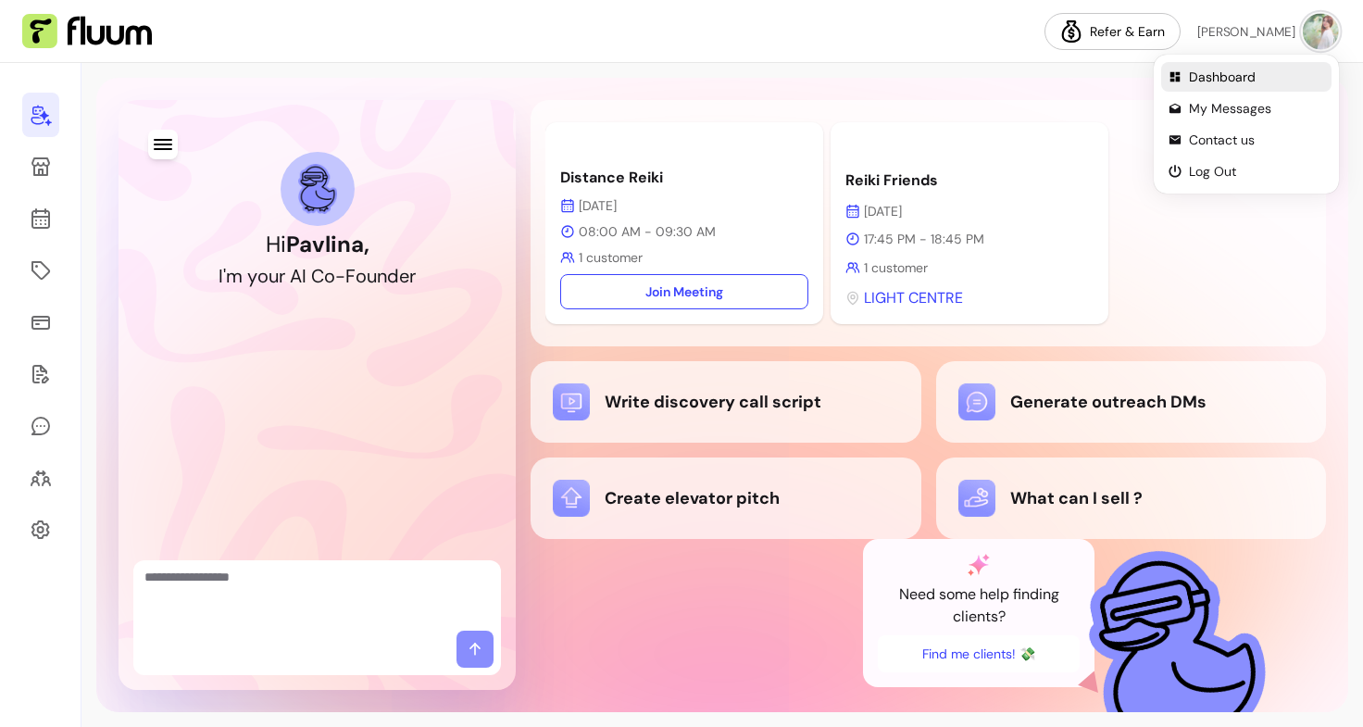
click at [1223, 79] on span "Dashboard" at bounding box center [1256, 77] width 135 height 19
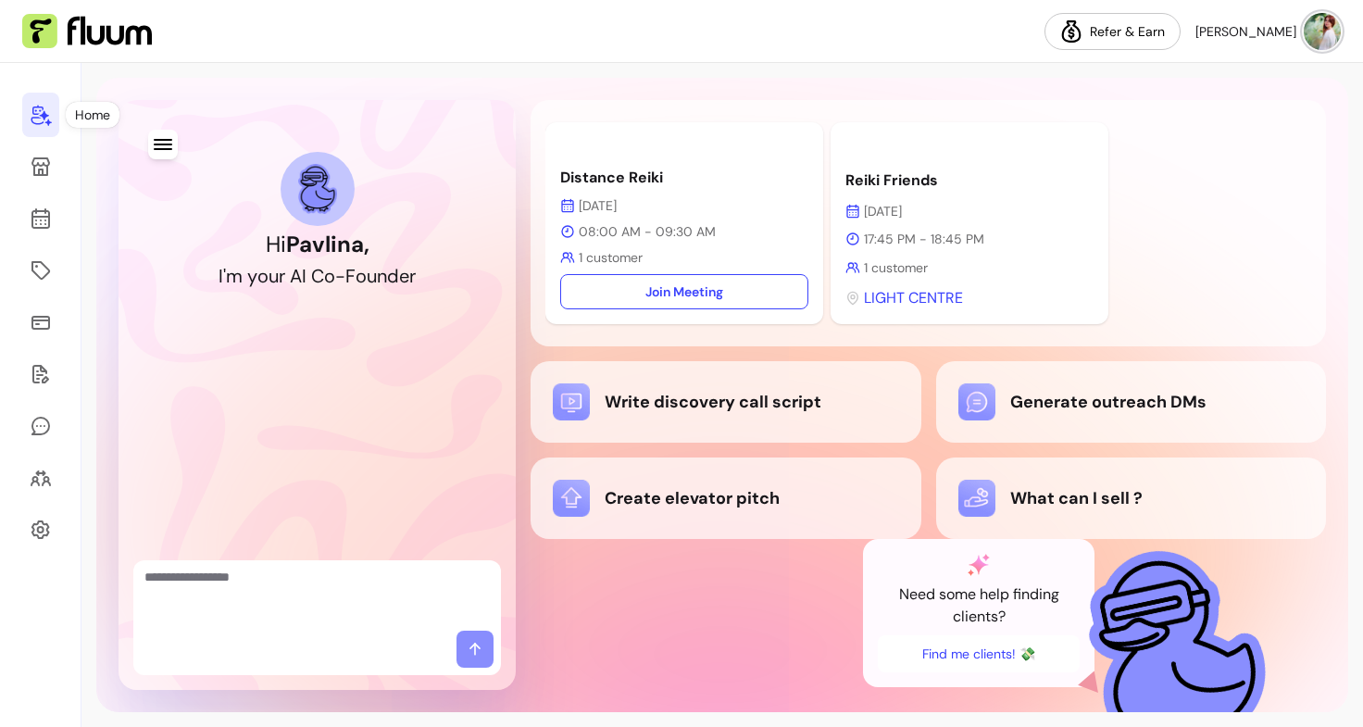
click at [47, 29] on img at bounding box center [87, 31] width 130 height 35
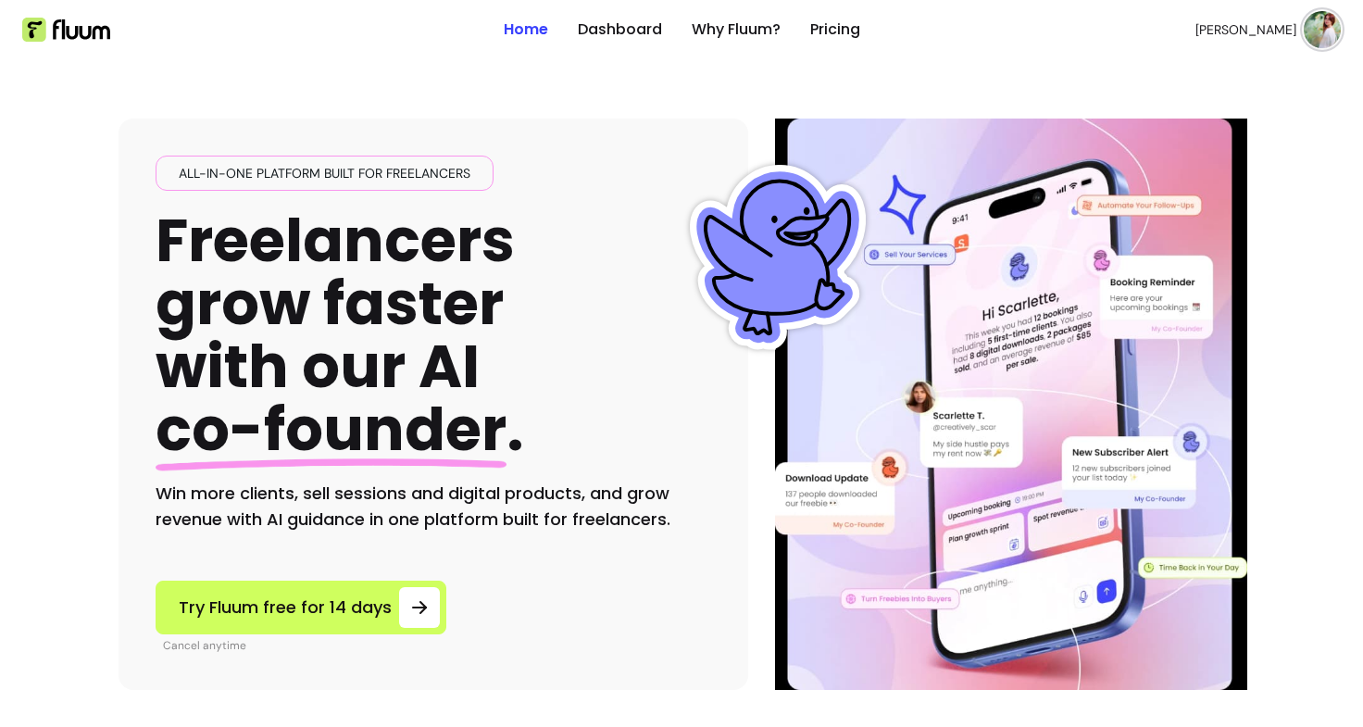
click at [1304, 31] on img at bounding box center [1322, 29] width 37 height 37
click at [1016, 65] on div "All-in-one platform built for freelancers Freelancers grow faster with our AI c…" at bounding box center [682, 374] width 1126 height 630
click at [1320, 31] on img at bounding box center [1322, 29] width 37 height 37
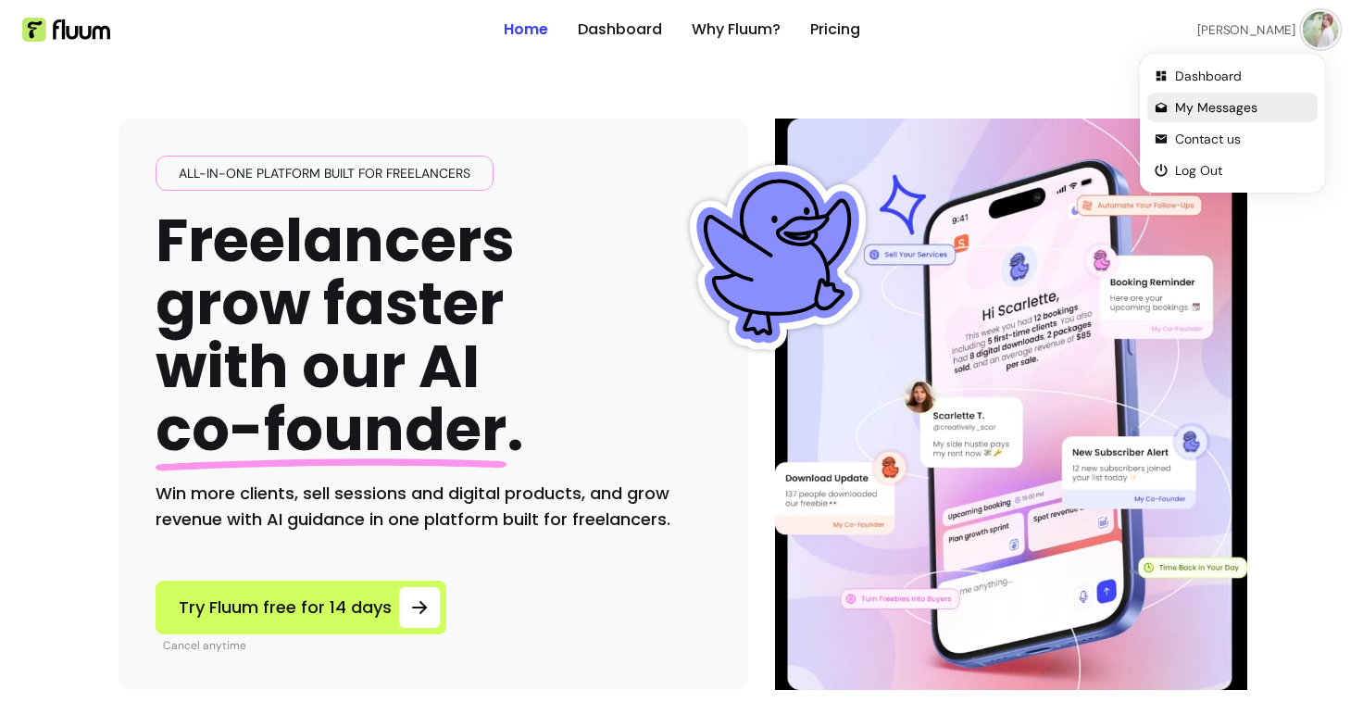
click at [1195, 94] on li "My Messages" at bounding box center [1232, 108] width 170 height 30
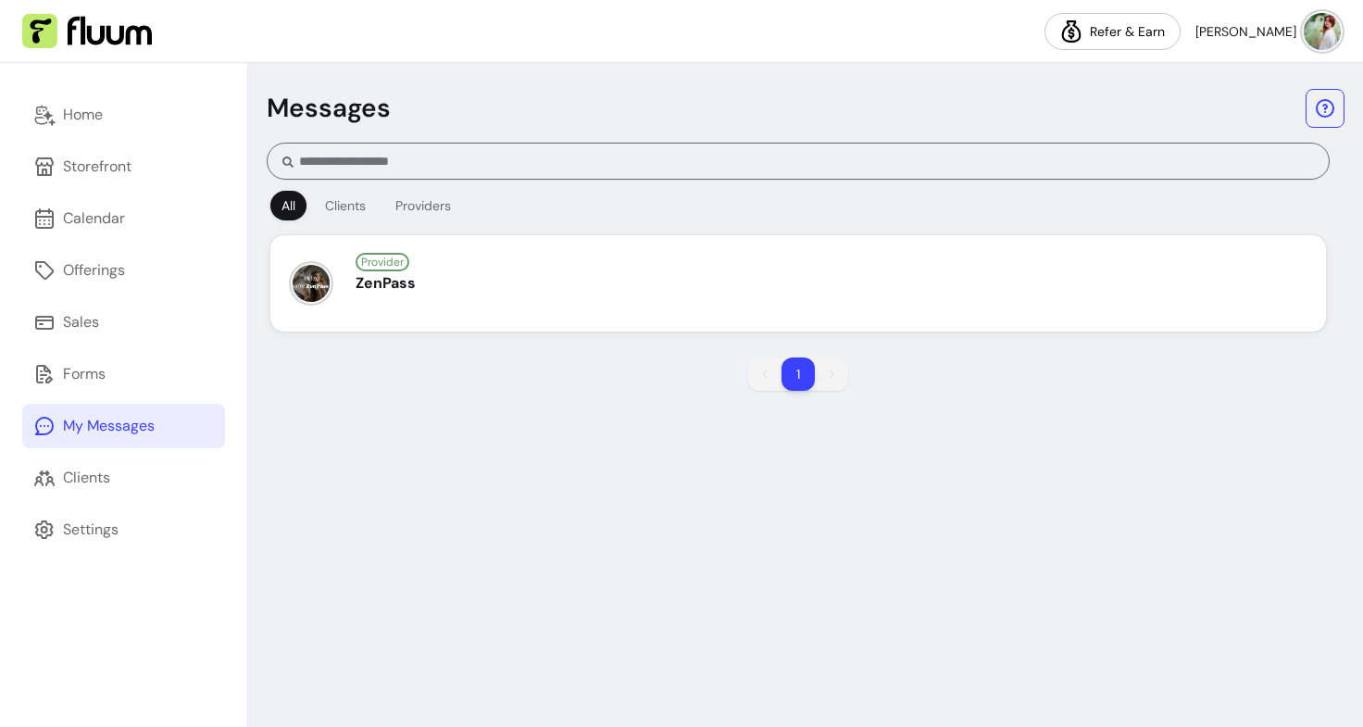
click at [1337, 25] on img at bounding box center [1322, 31] width 37 height 37
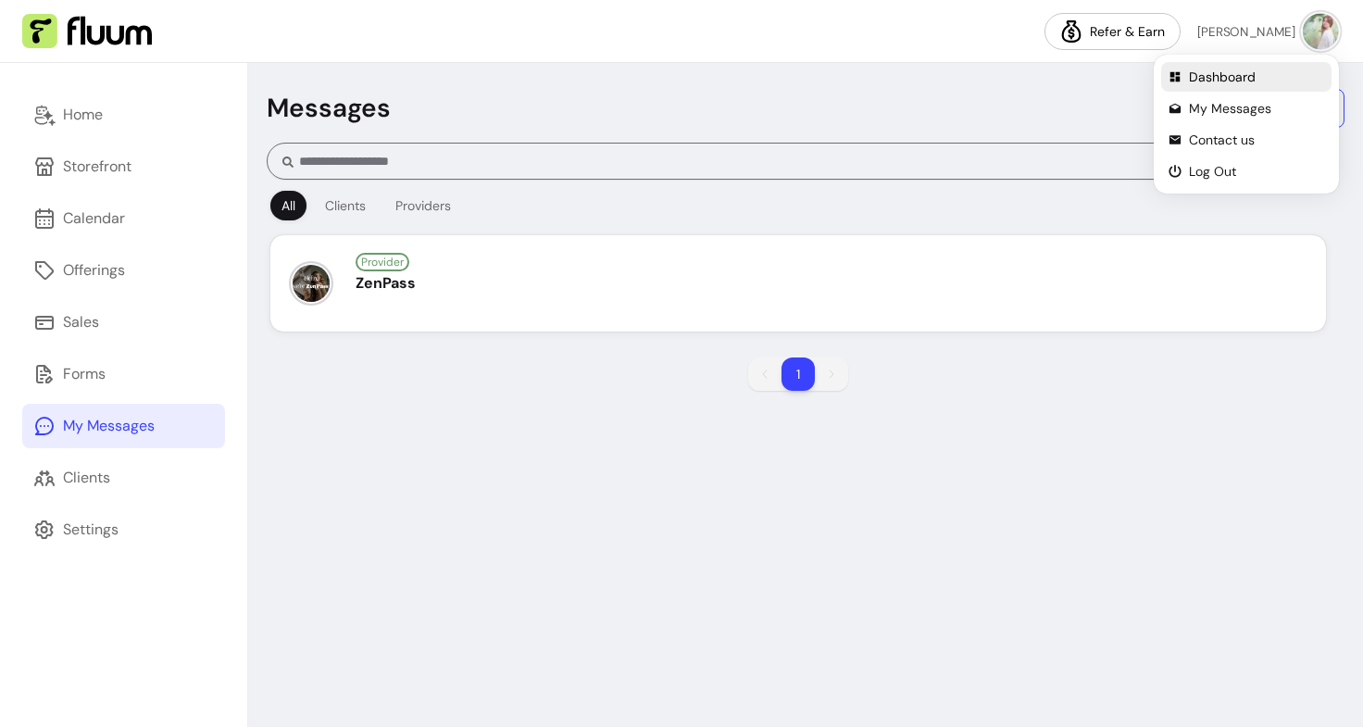
click at [1202, 73] on span "Dashboard" at bounding box center [1256, 77] width 135 height 19
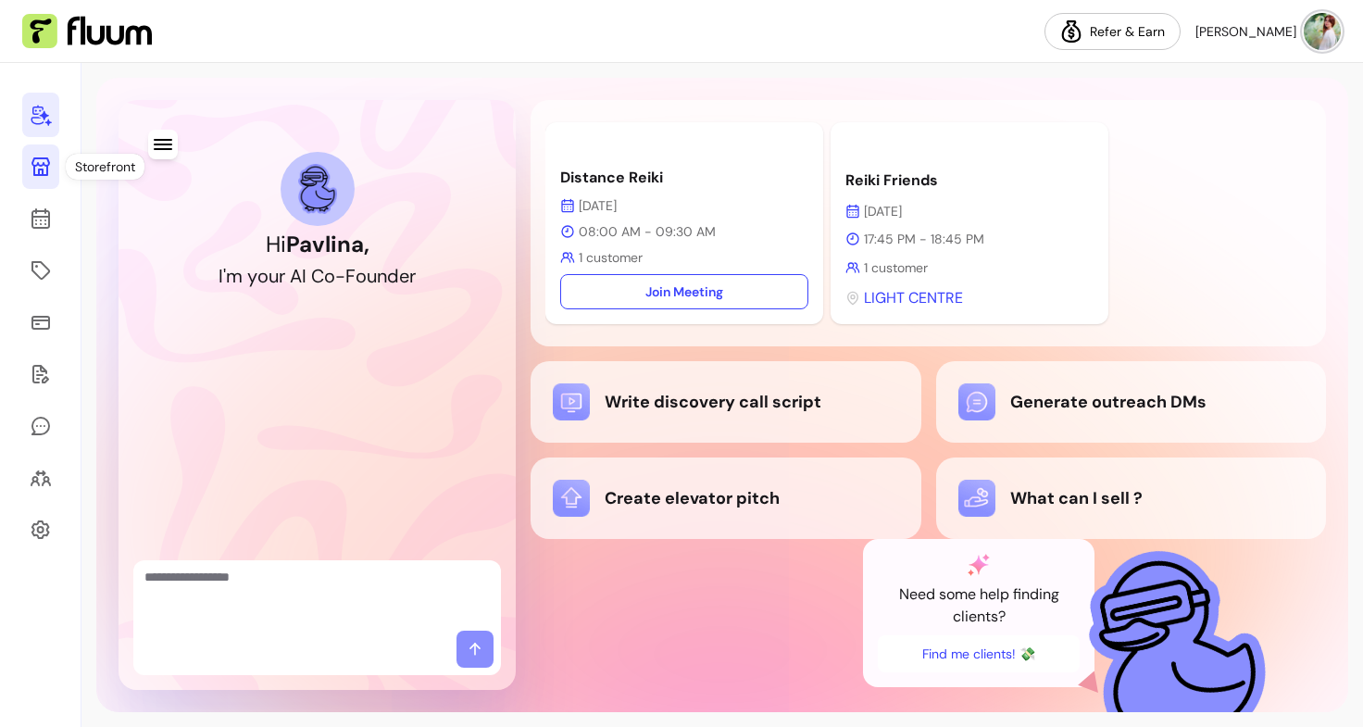
click at [54, 158] on link at bounding box center [40, 166] width 37 height 44
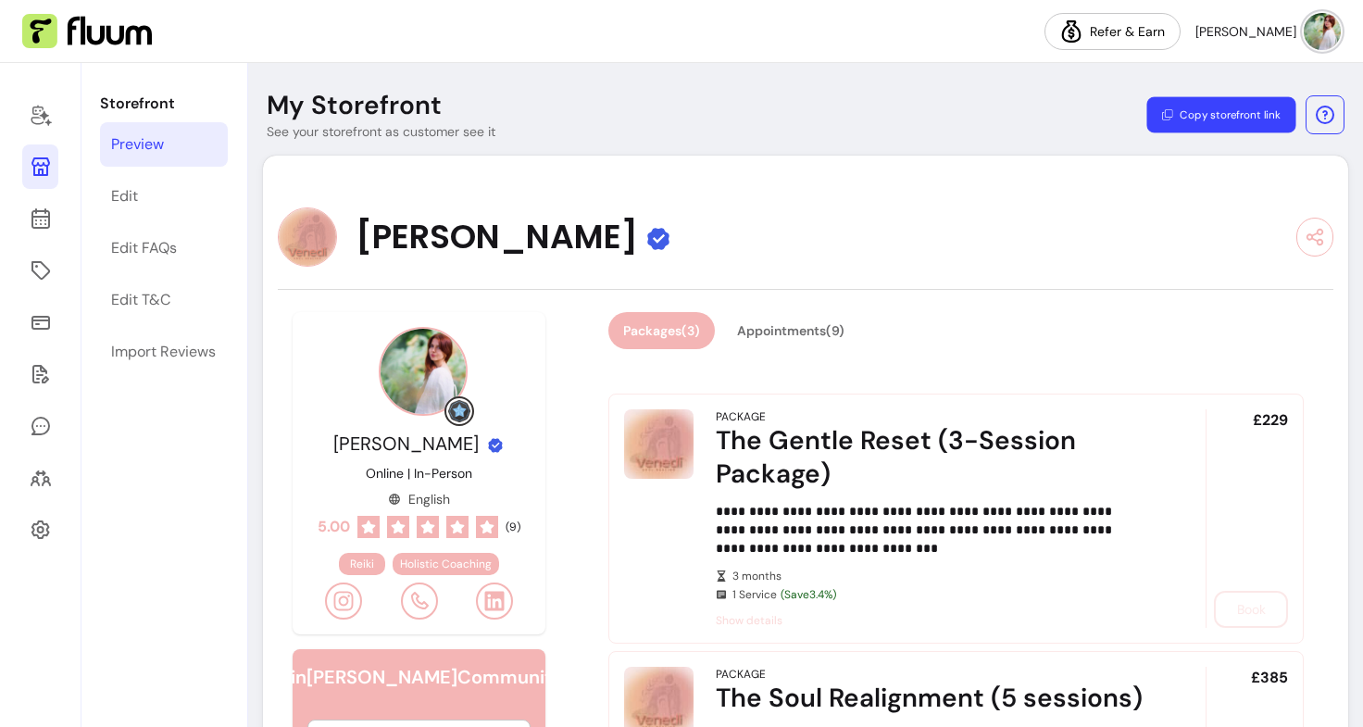
click at [1211, 124] on button "Copy storefront link" at bounding box center [1220, 115] width 149 height 36
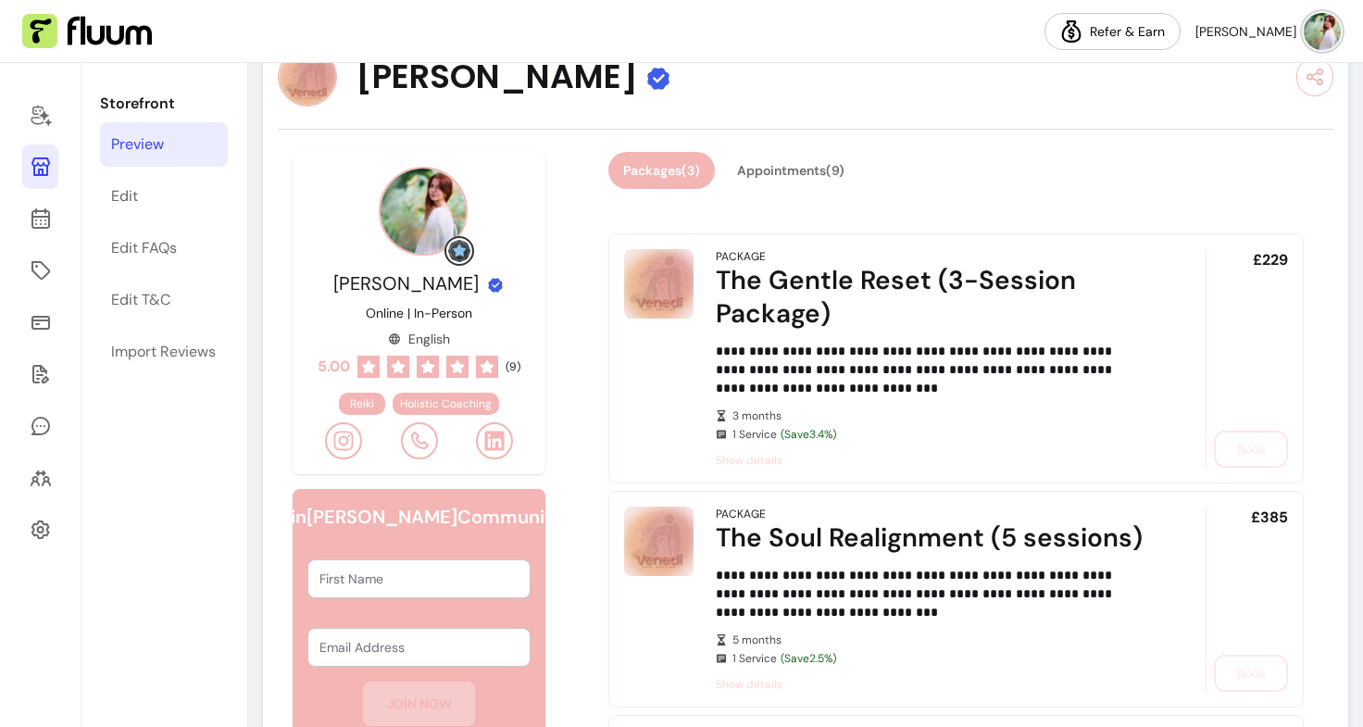
scroll to position [179, 0]
